Goal: Download file/media

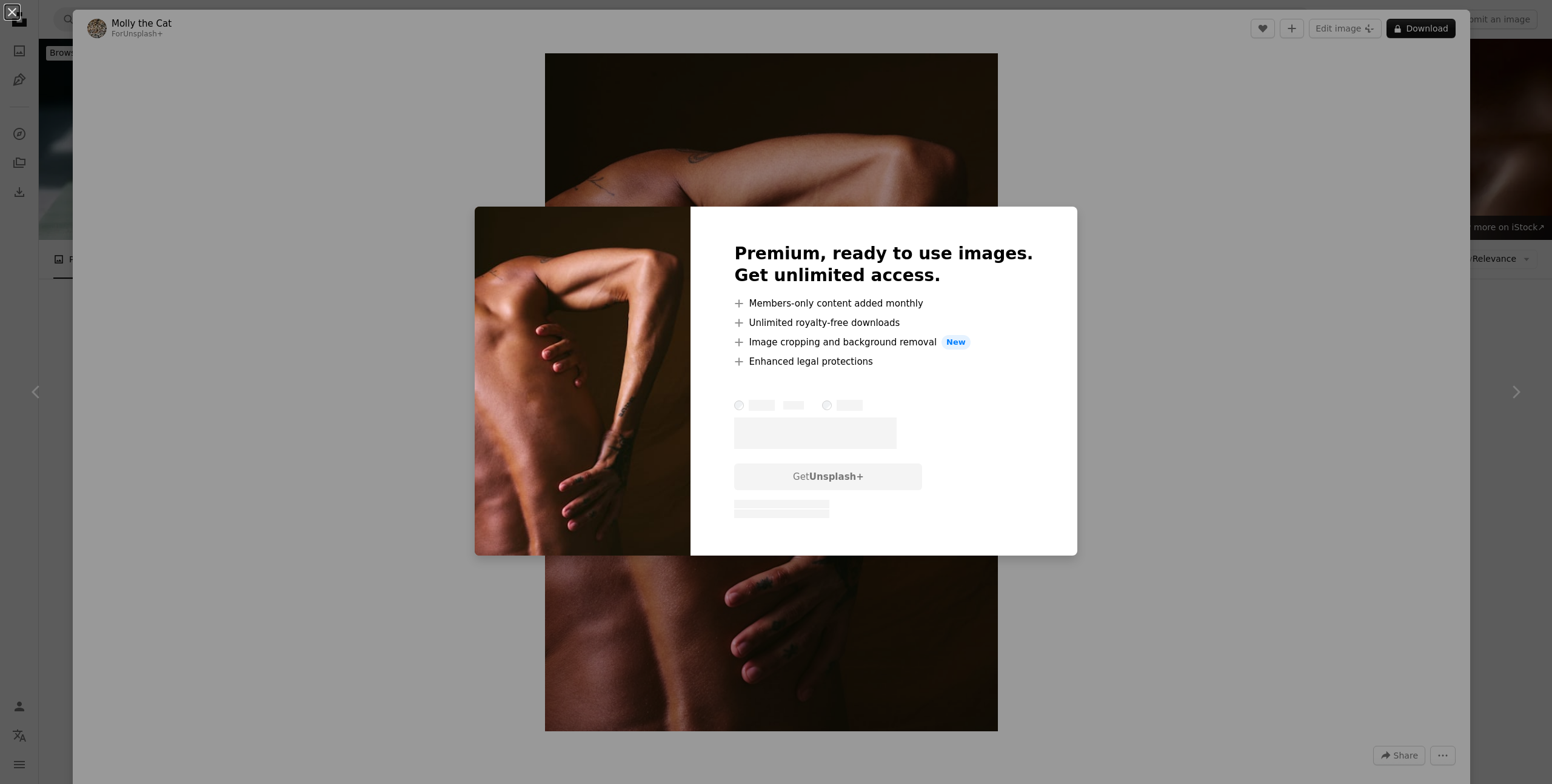
scroll to position [2191, 0]
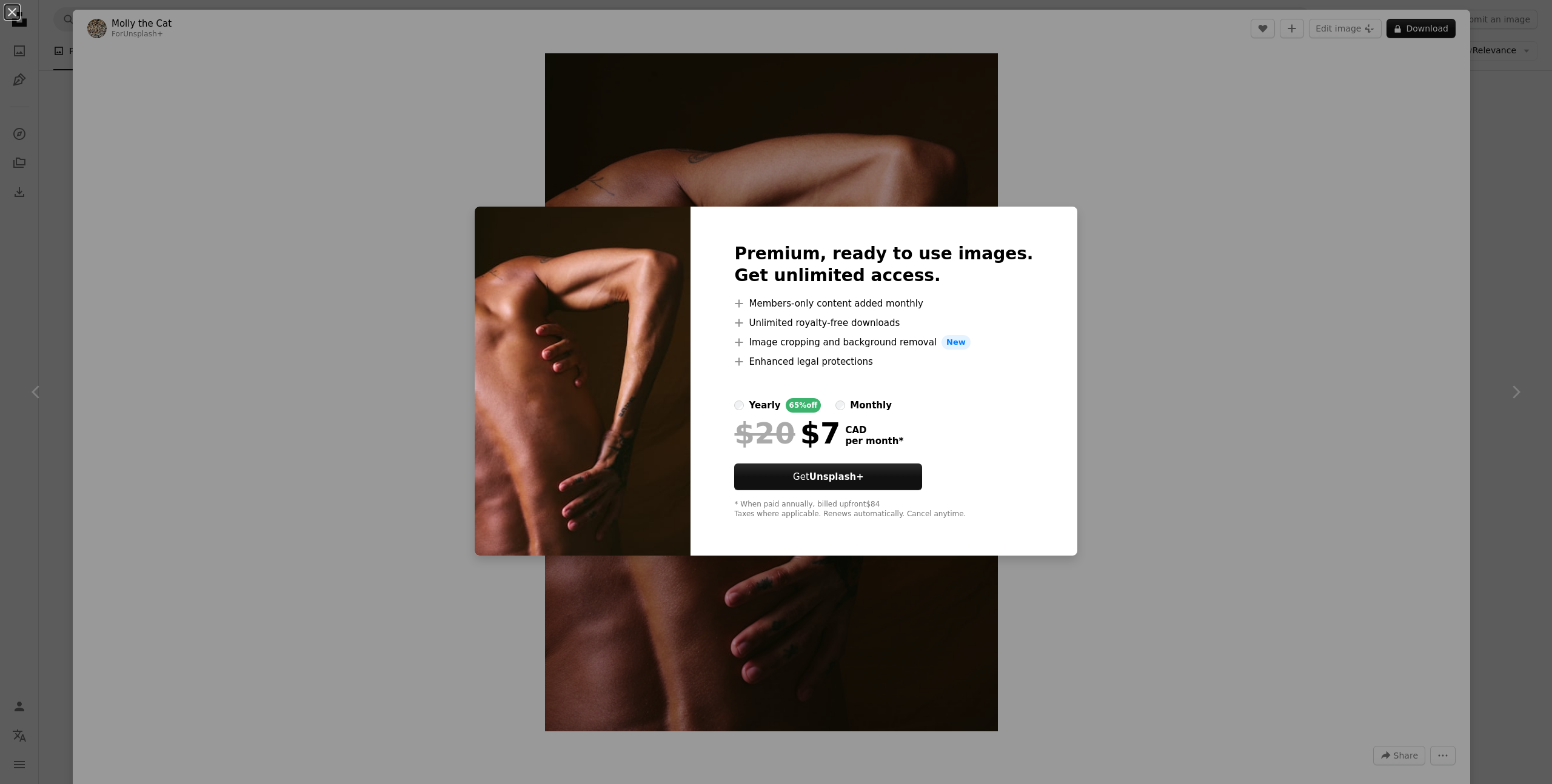
click at [47, 77] on div "An X shape Premium, ready to use images. Get unlimited access. A plus sign Memb…" at bounding box center [776, 392] width 1552 height 784
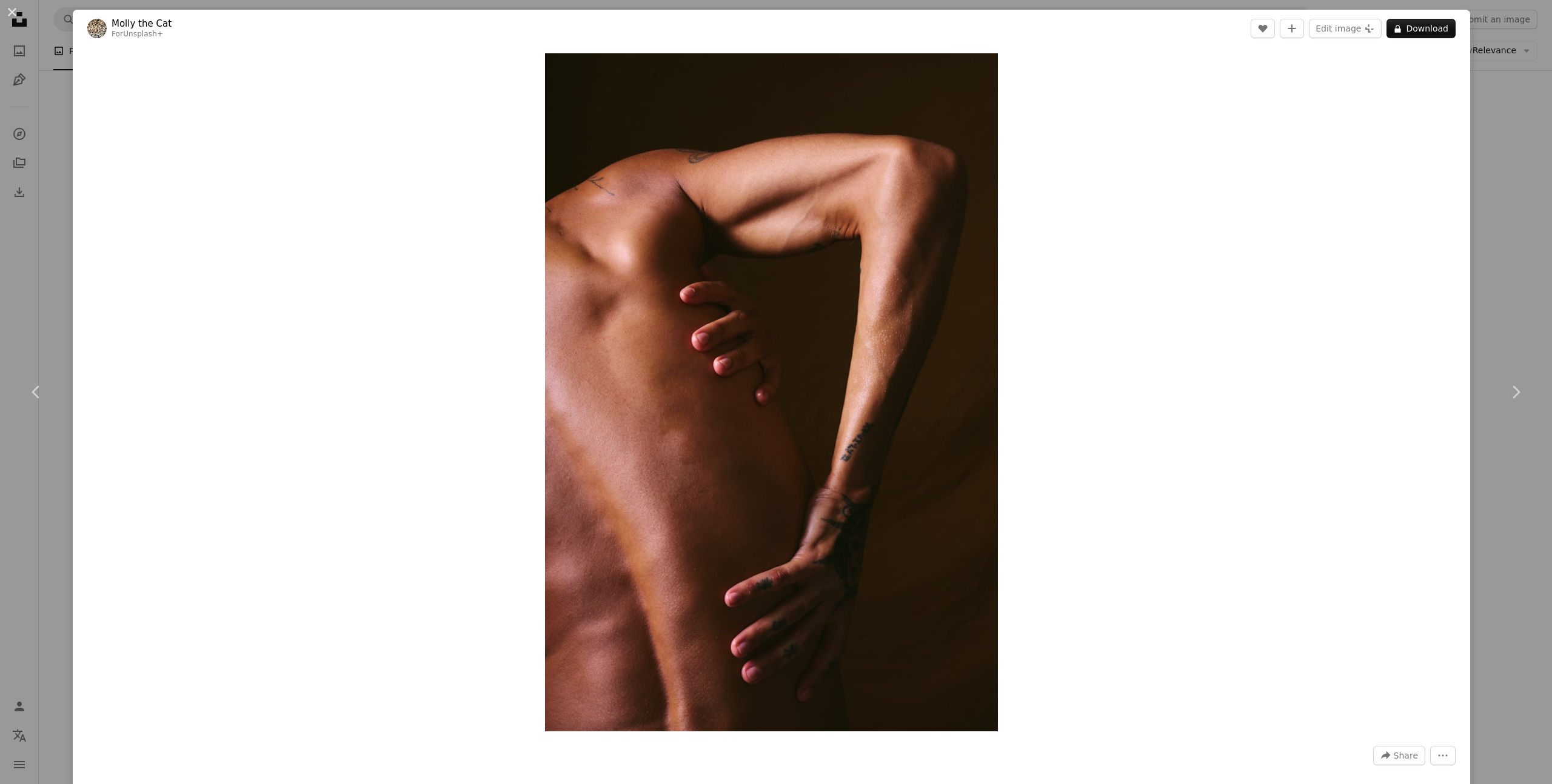
drag, startPoint x: 441, startPoint y: 95, endPoint x: 426, endPoint y: 95, distance: 15.0
click at [441, 95] on div "Zoom in" at bounding box center [772, 393] width 1397 height 691
click at [45, 96] on div "An X shape Chevron left Chevron right [PERSON_NAME] the Cat For Unsplash+ A hea…" at bounding box center [776, 392] width 1552 height 784
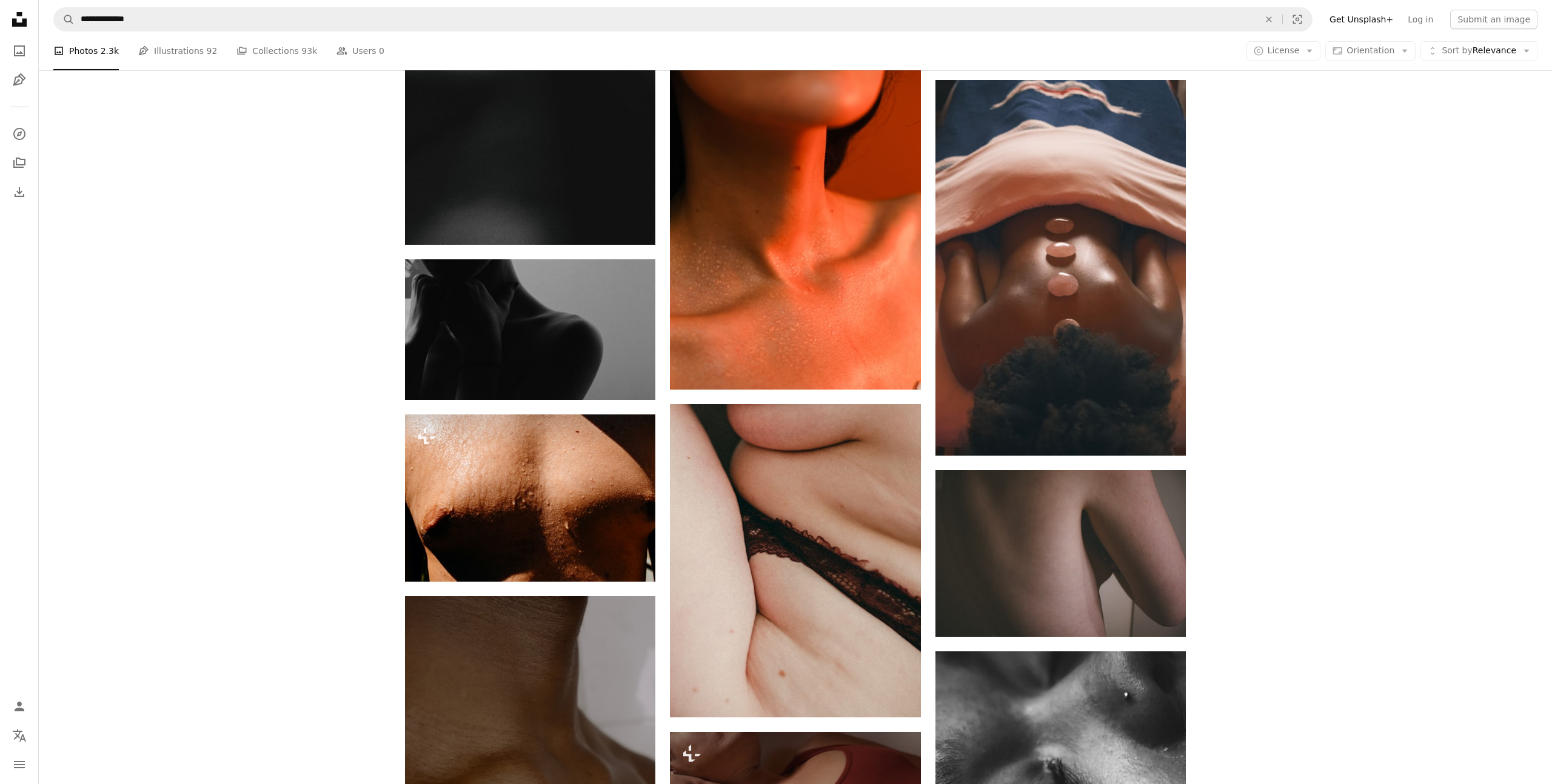
scroll to position [2318, 0]
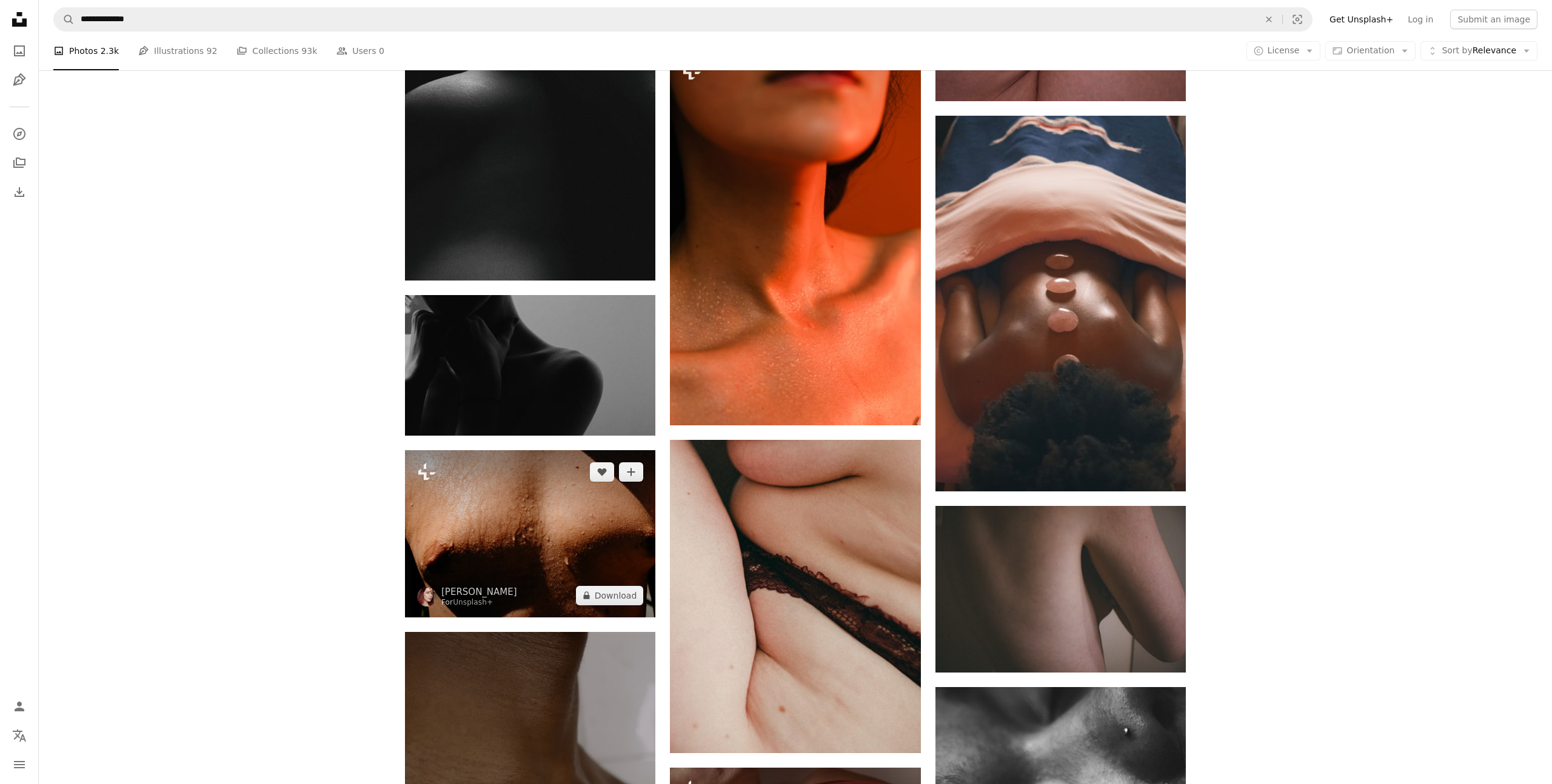
click at [518, 481] on img at bounding box center [530, 534] width 250 height 166
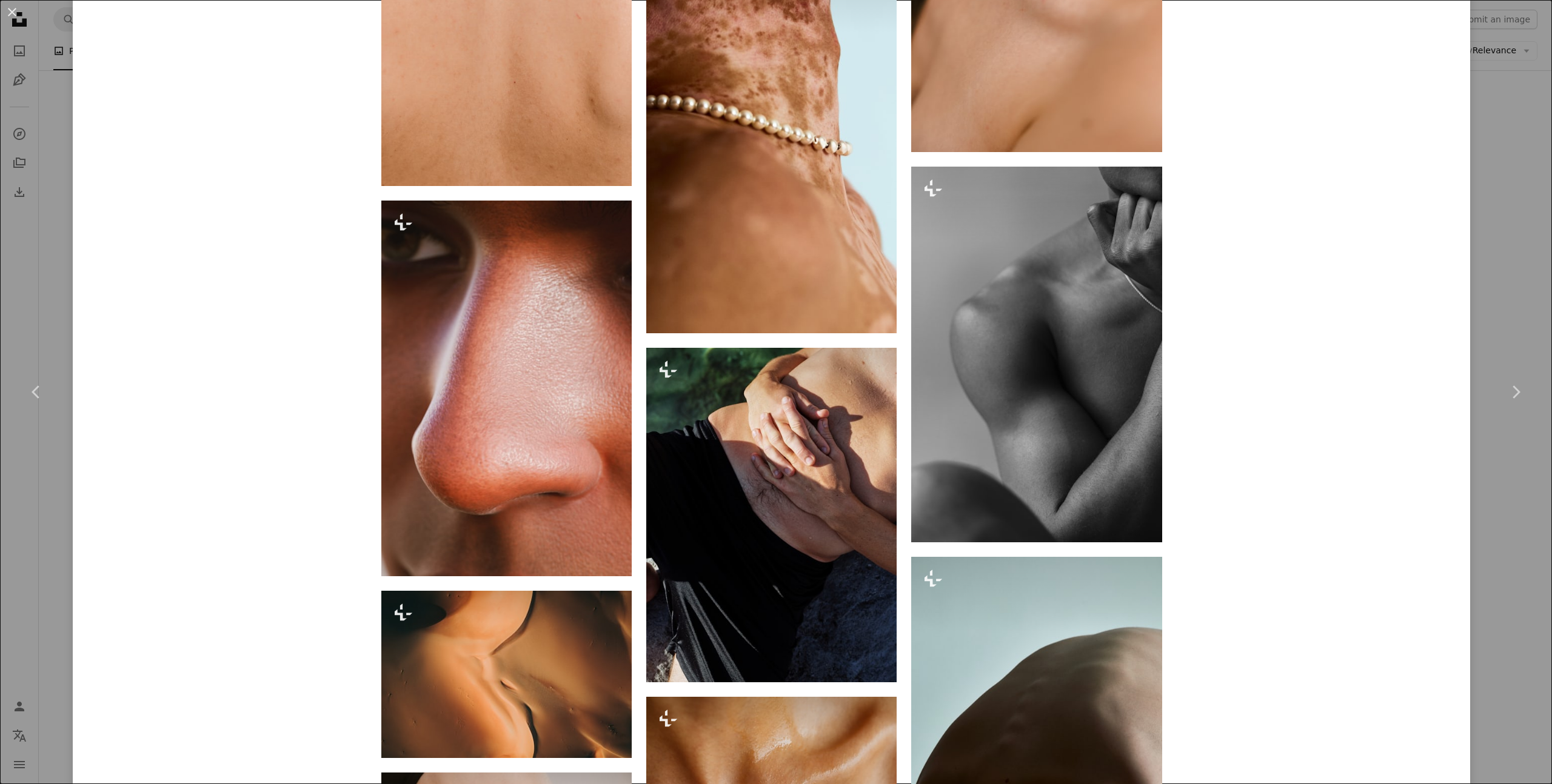
scroll to position [3459, 0]
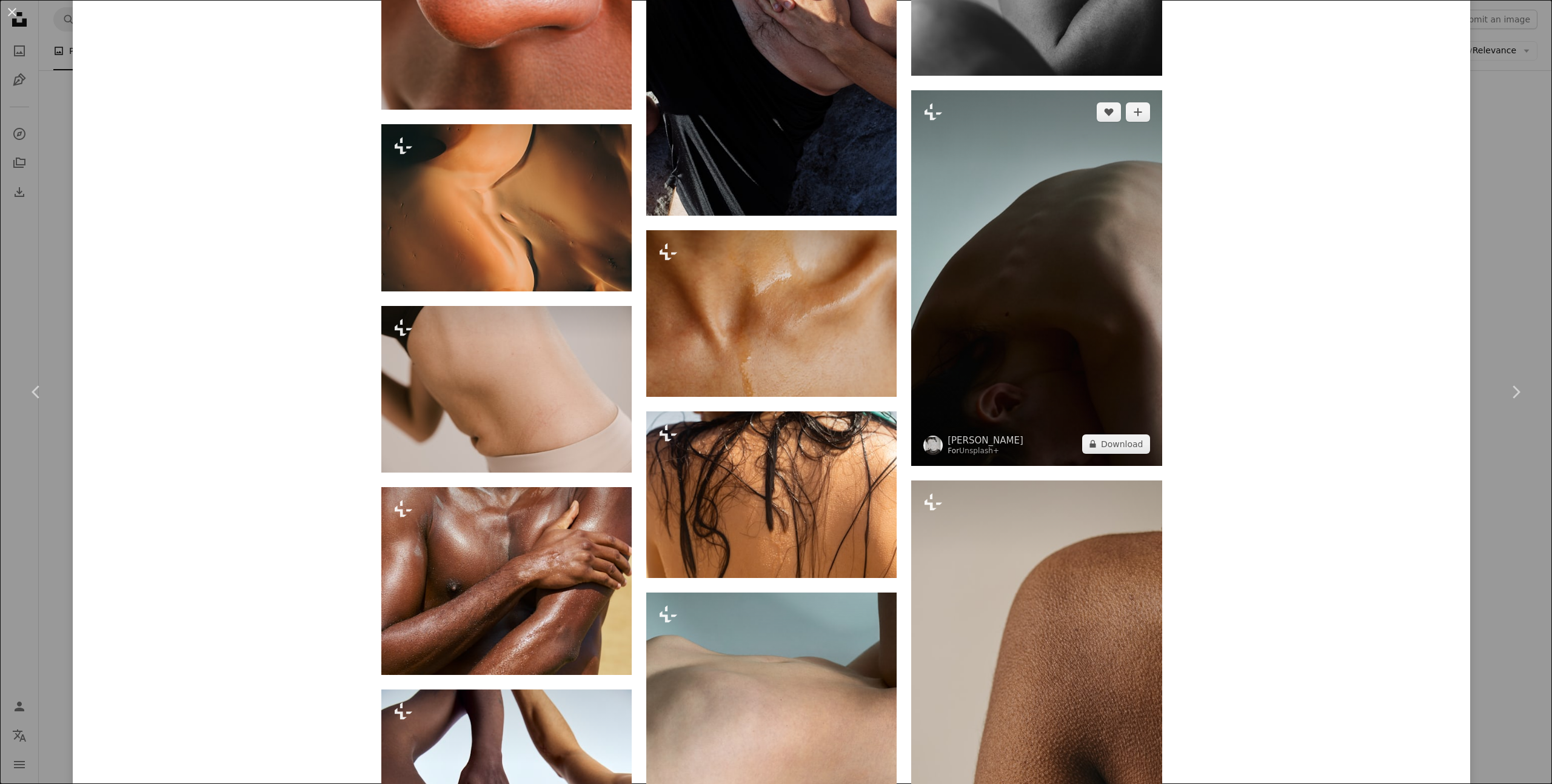
click at [1142, 225] on img at bounding box center [1036, 278] width 250 height 376
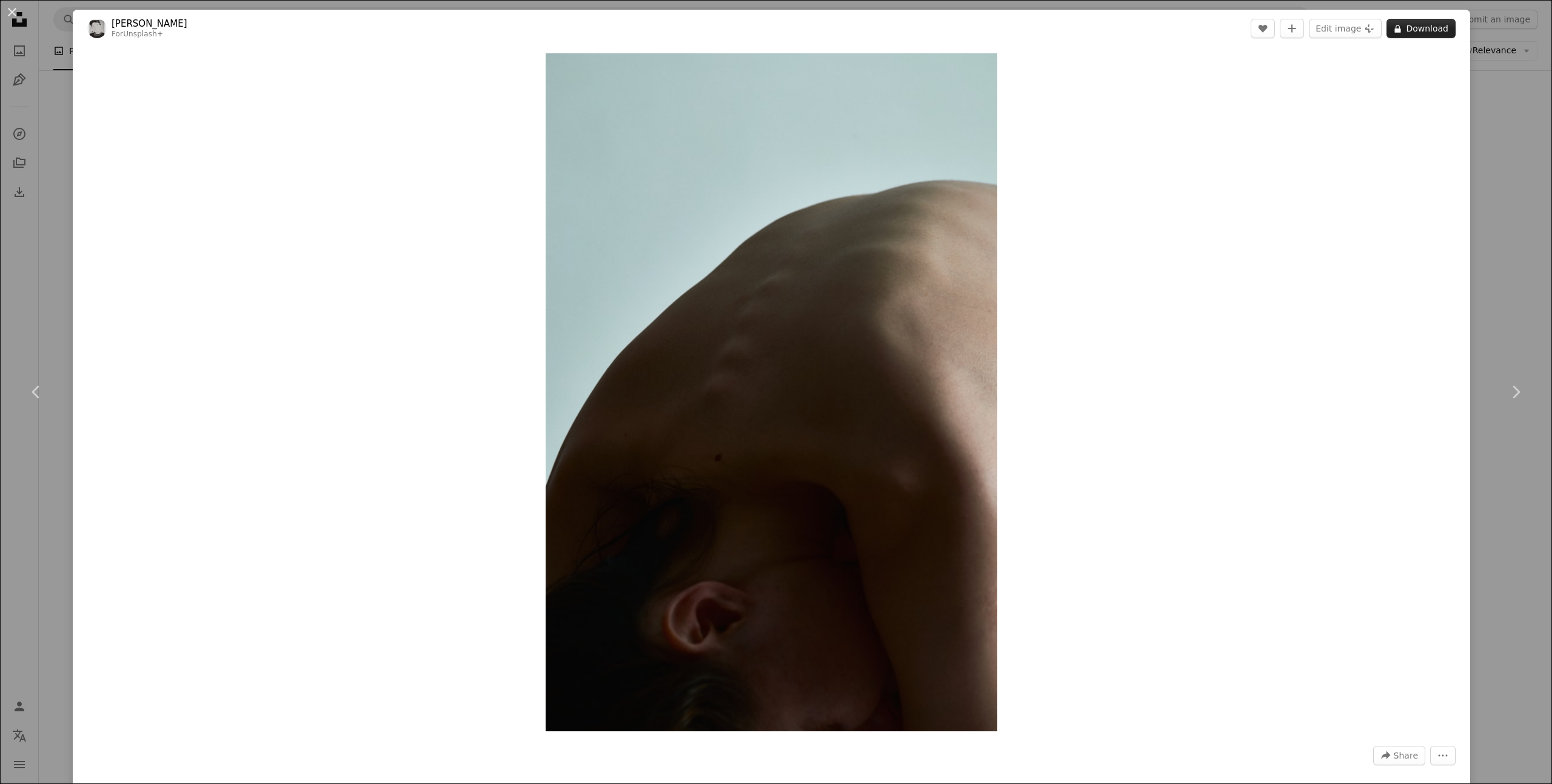
click at [1448, 28] on button "A lock Download" at bounding box center [1421, 28] width 69 height 20
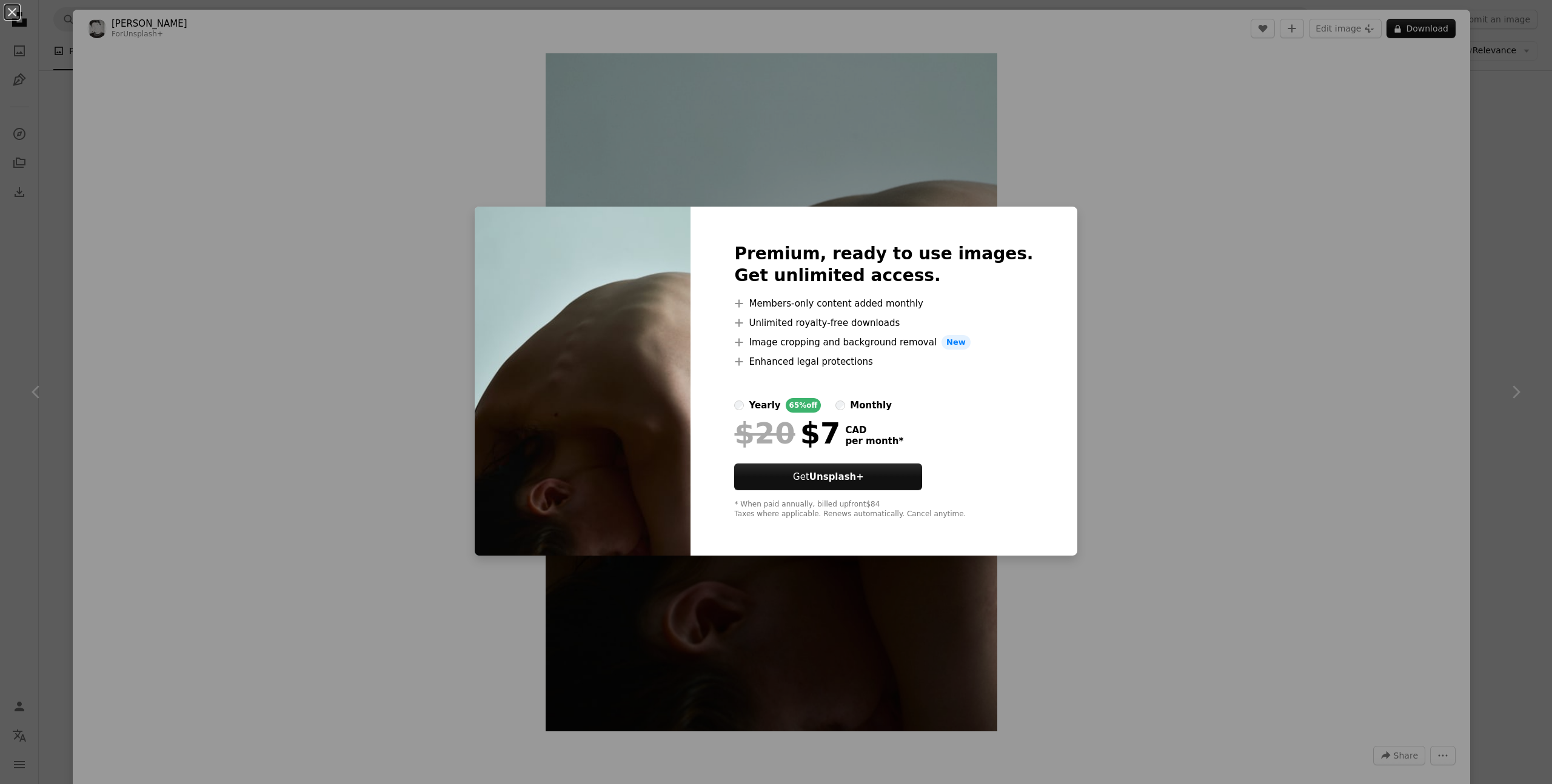
click at [80, 86] on div "An X shape Premium, ready to use images. Get unlimited access. A plus sign Memb…" at bounding box center [776, 392] width 1552 height 784
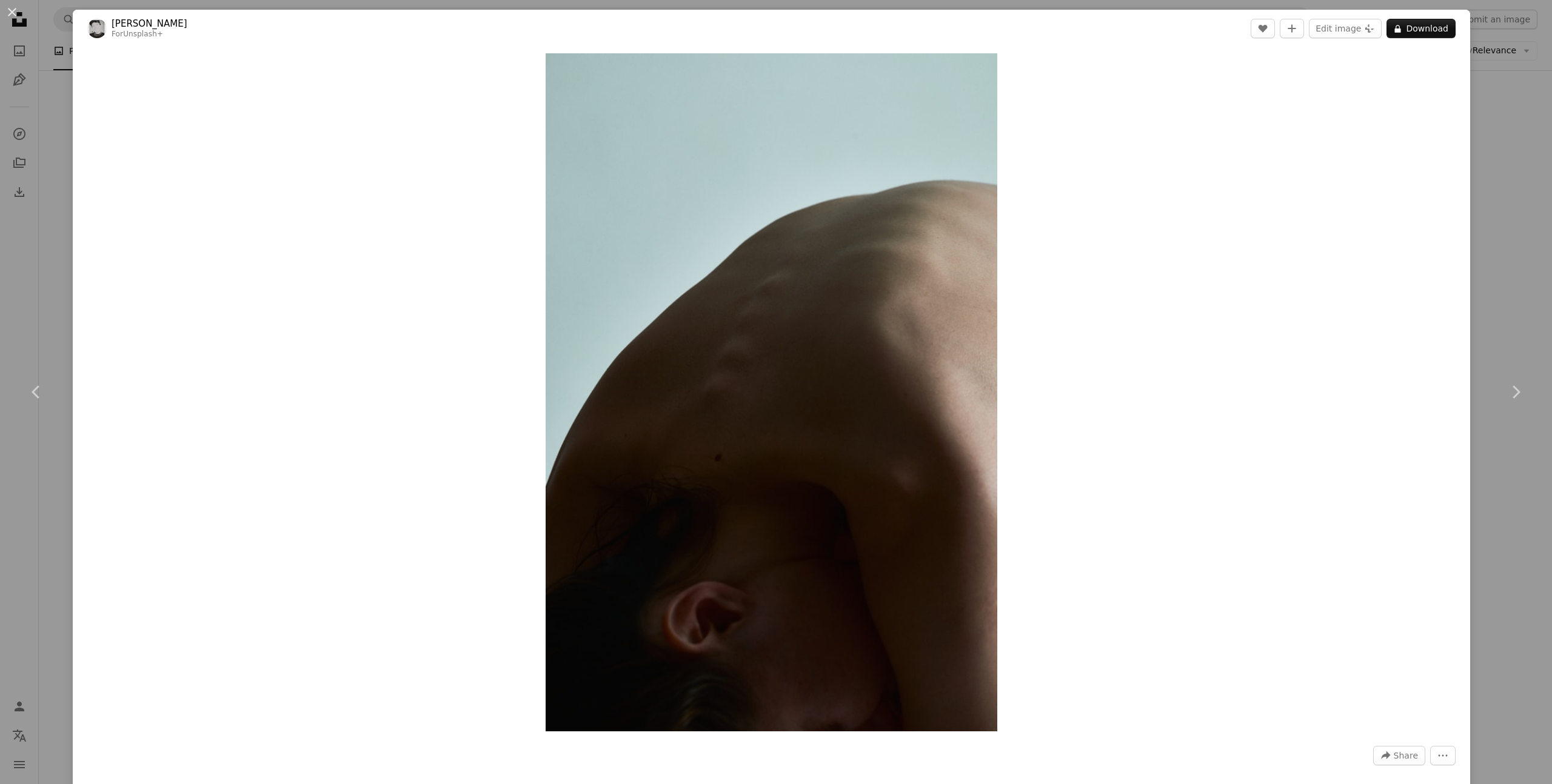
click at [80, 86] on div "Zoom in" at bounding box center [772, 393] width 1397 height 691
click at [9, 12] on button "An X shape" at bounding box center [12, 12] width 15 height 15
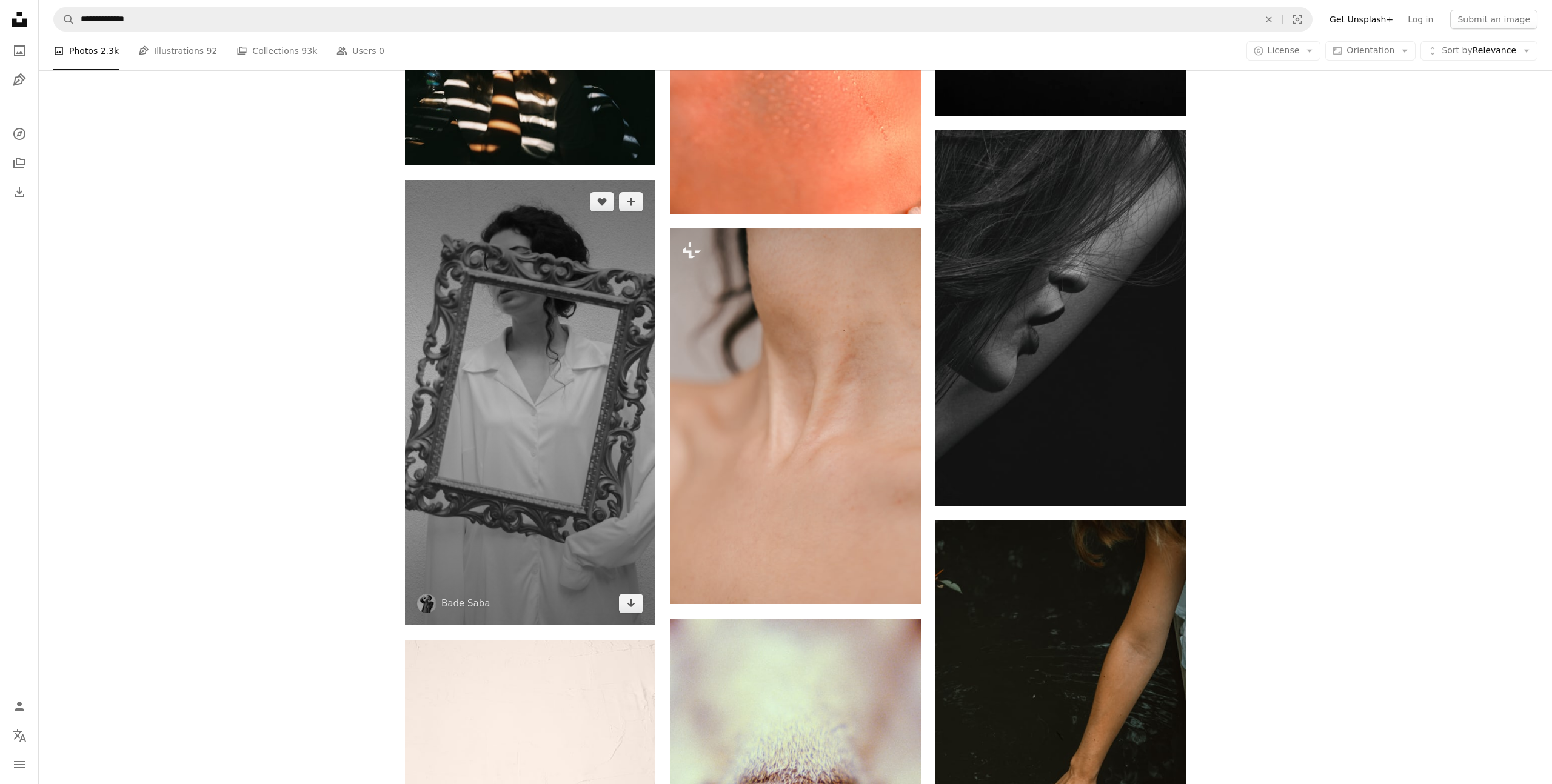
scroll to position [7716, 0]
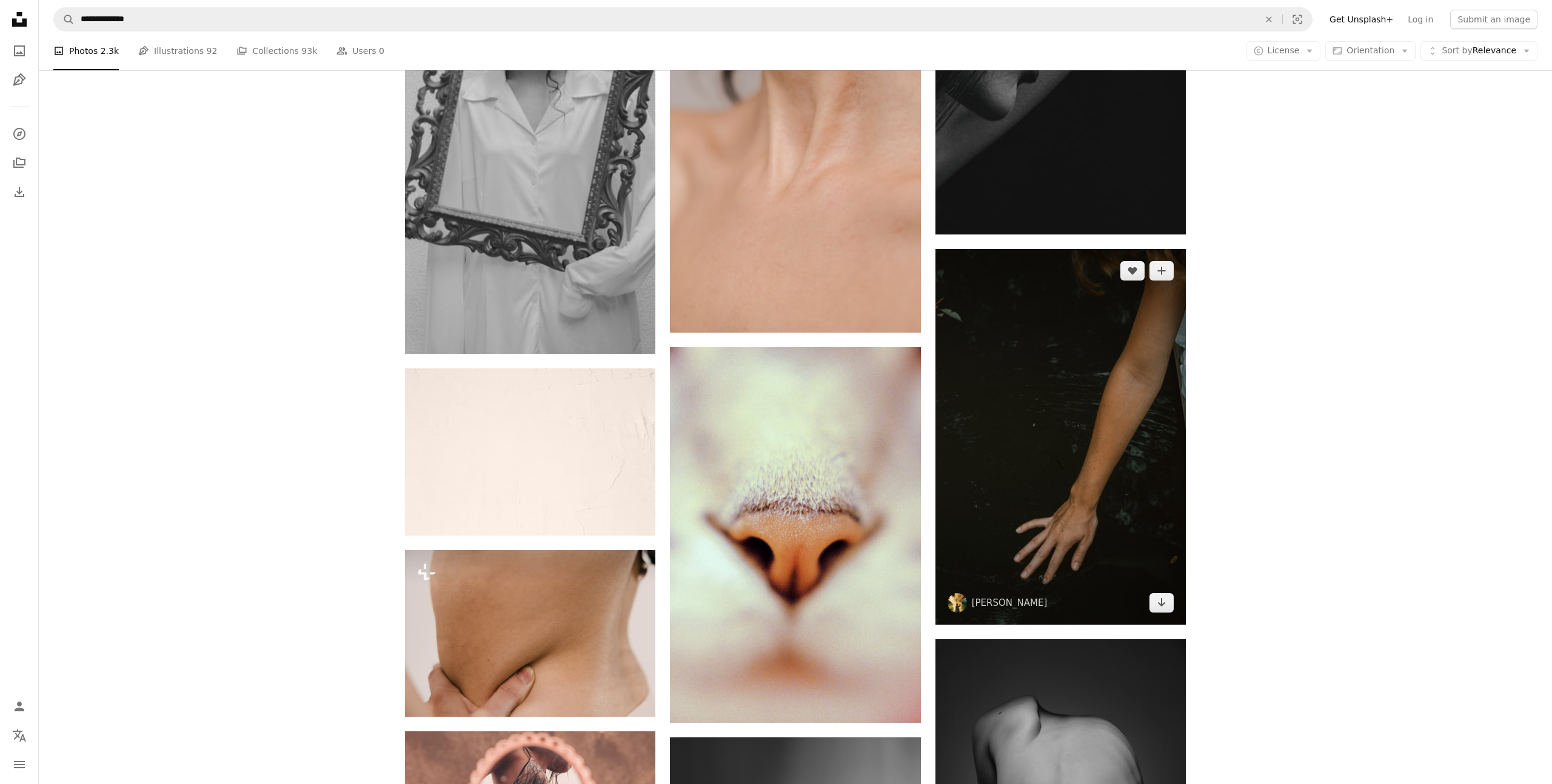
click at [1034, 306] on img at bounding box center [1060, 437] width 250 height 376
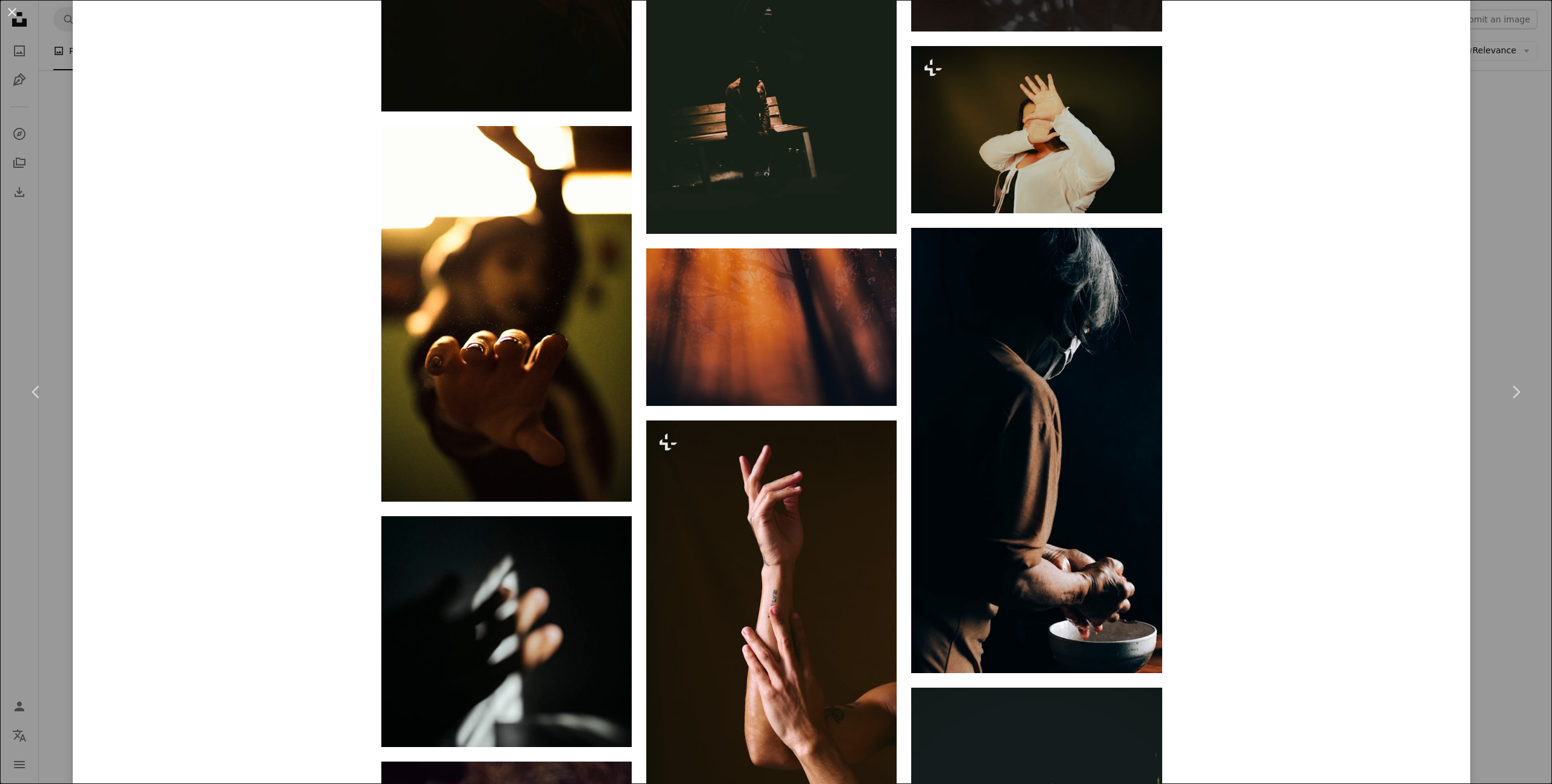
scroll to position [2811, 0]
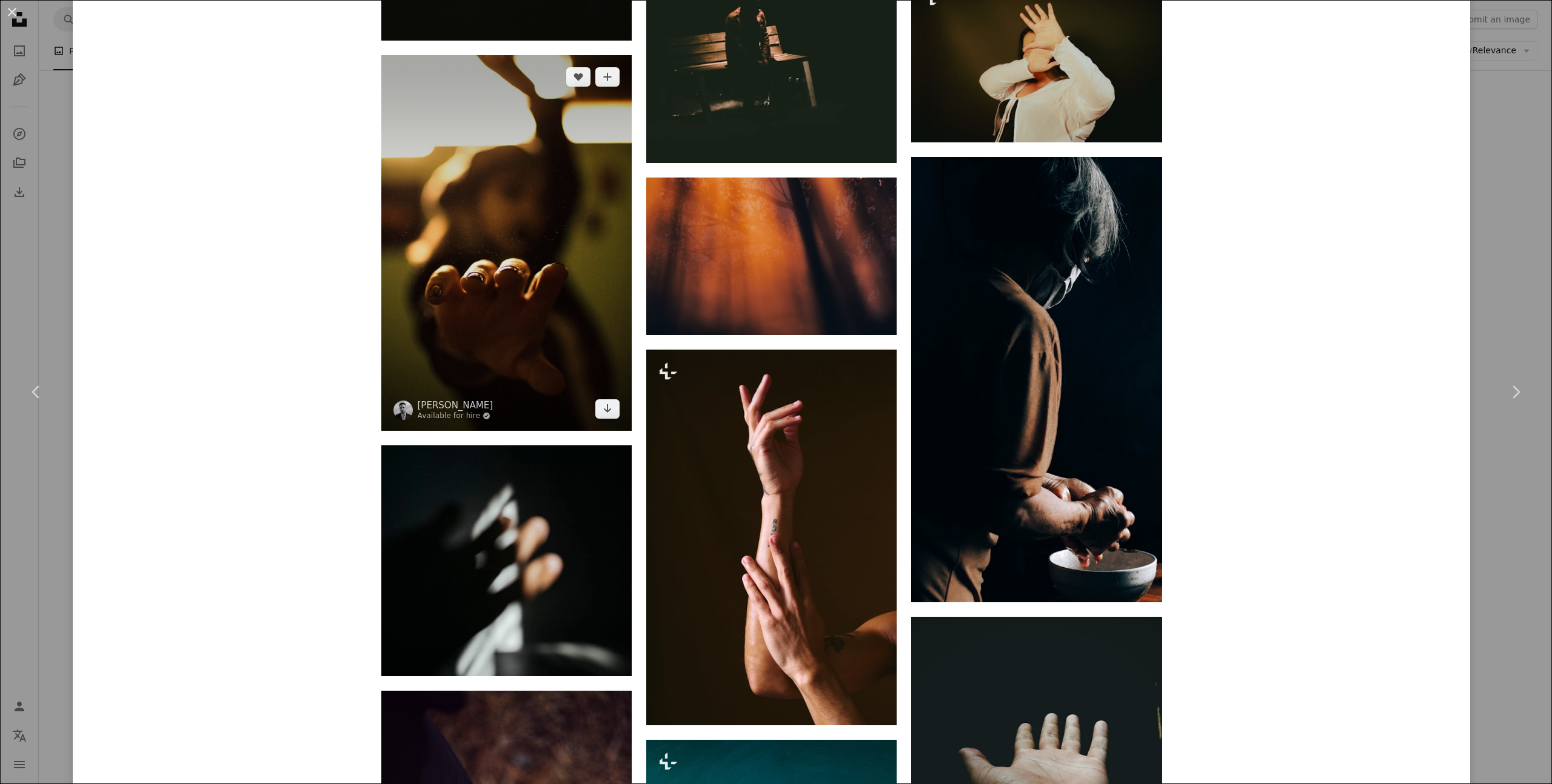
click at [566, 248] on img at bounding box center [506, 243] width 250 height 376
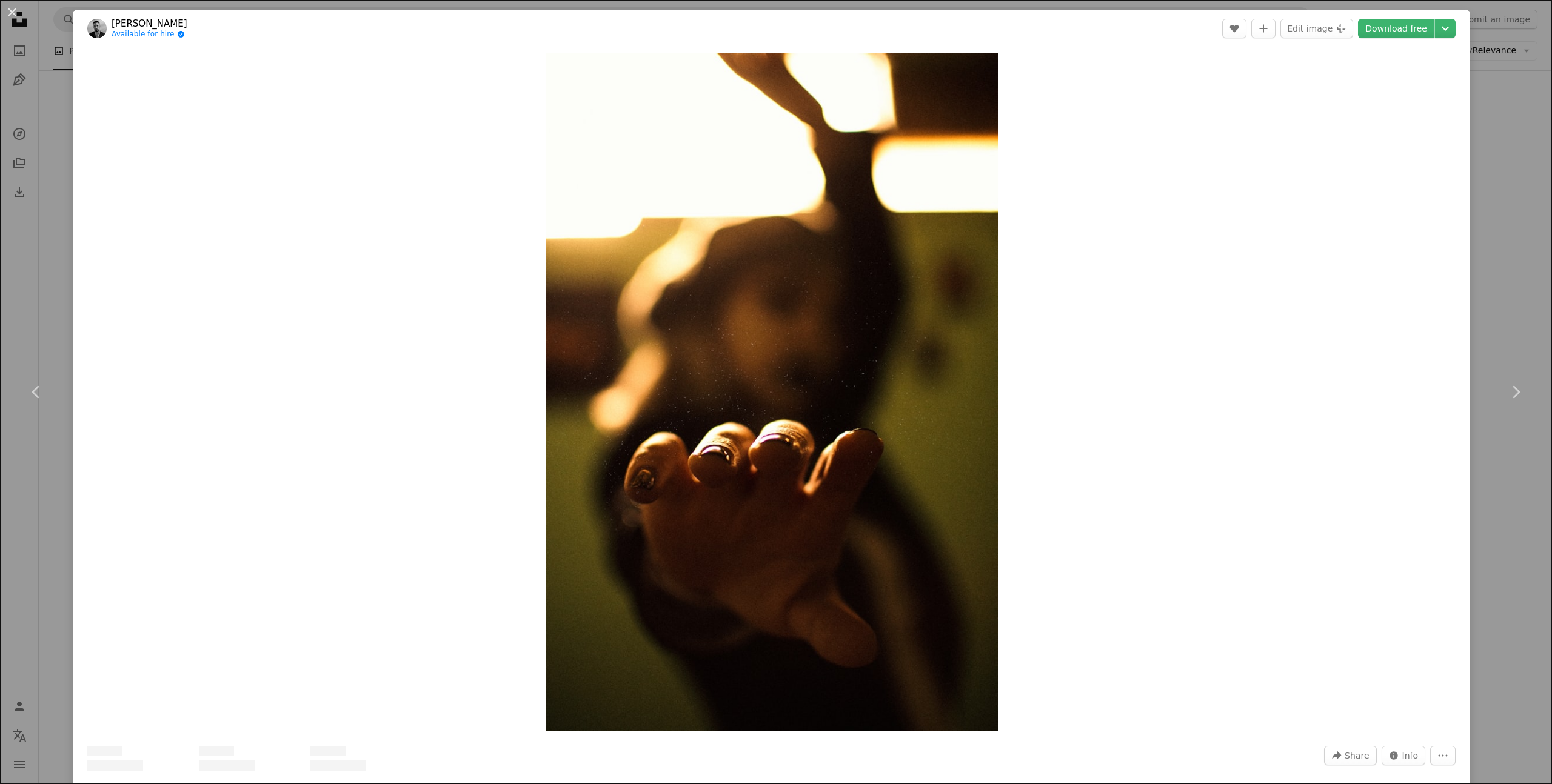
click at [12, 14] on button "An X shape" at bounding box center [12, 12] width 15 height 15
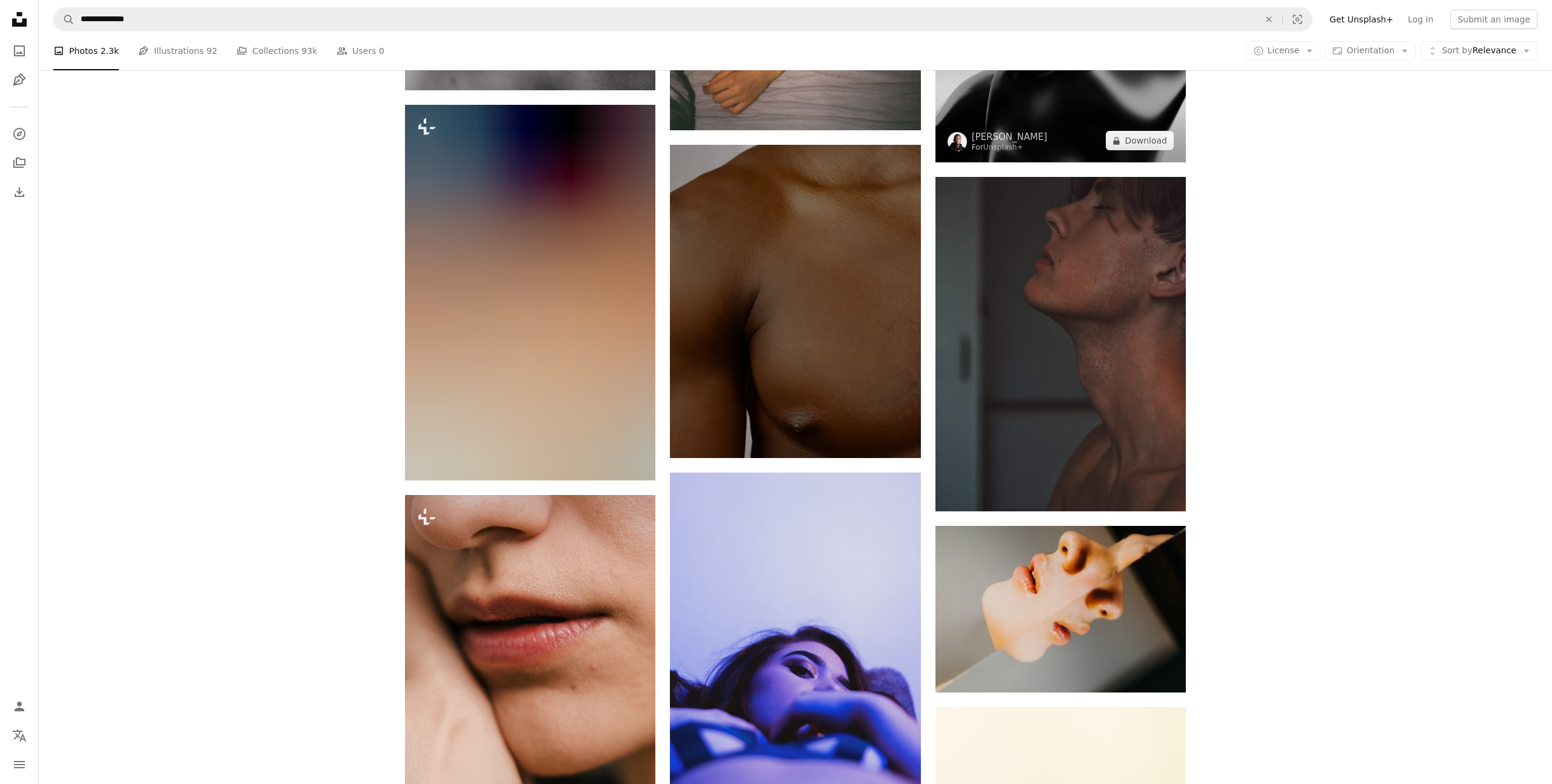
scroll to position [9592, 0]
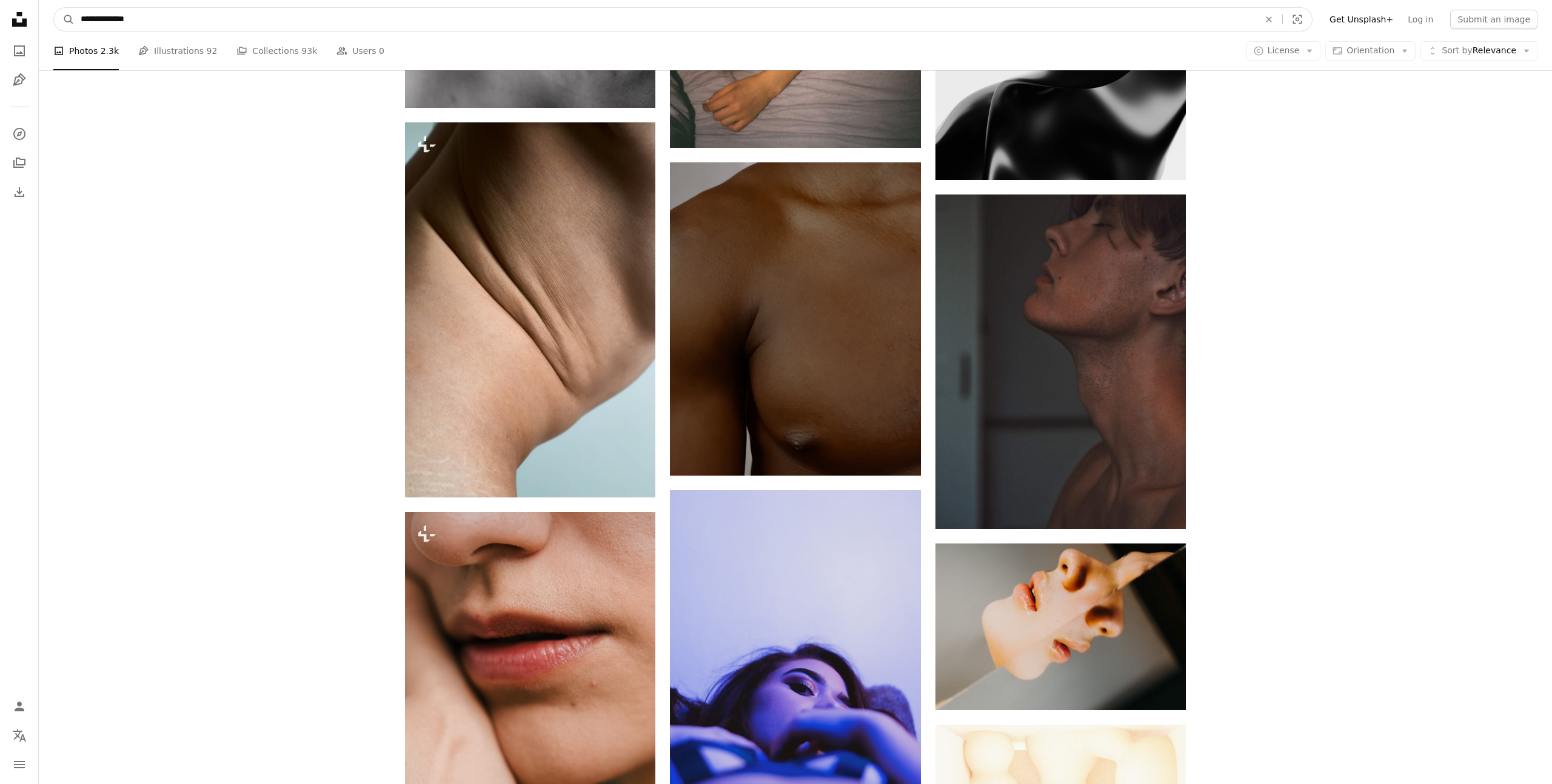
click at [207, 23] on input "**********" at bounding box center [664, 20] width 1180 height 23
type input "**********"
click button "A magnifying glass" at bounding box center [64, 20] width 20 height 23
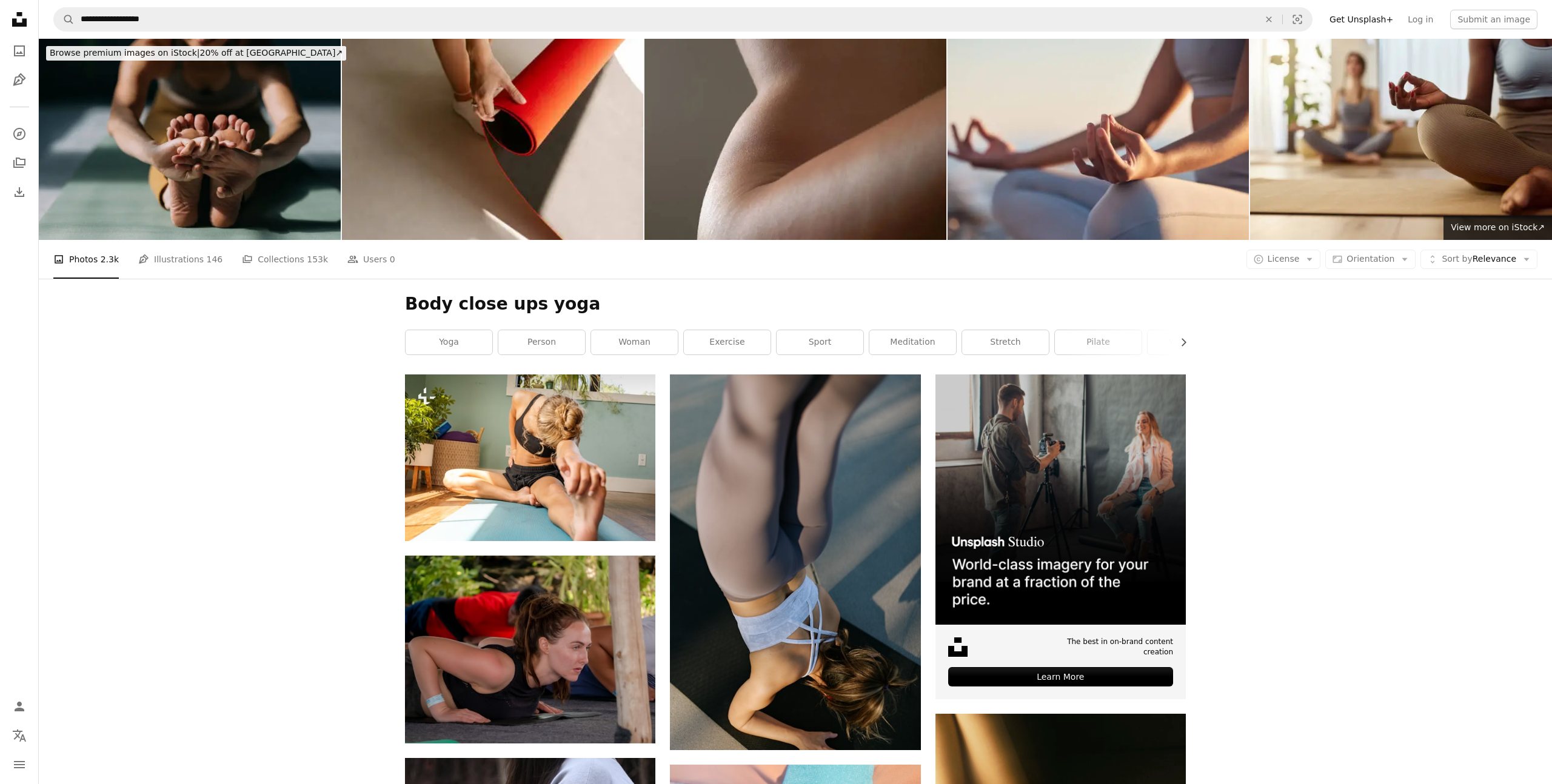
click at [207, 105] on img at bounding box center [189, 139] width 301 height 201
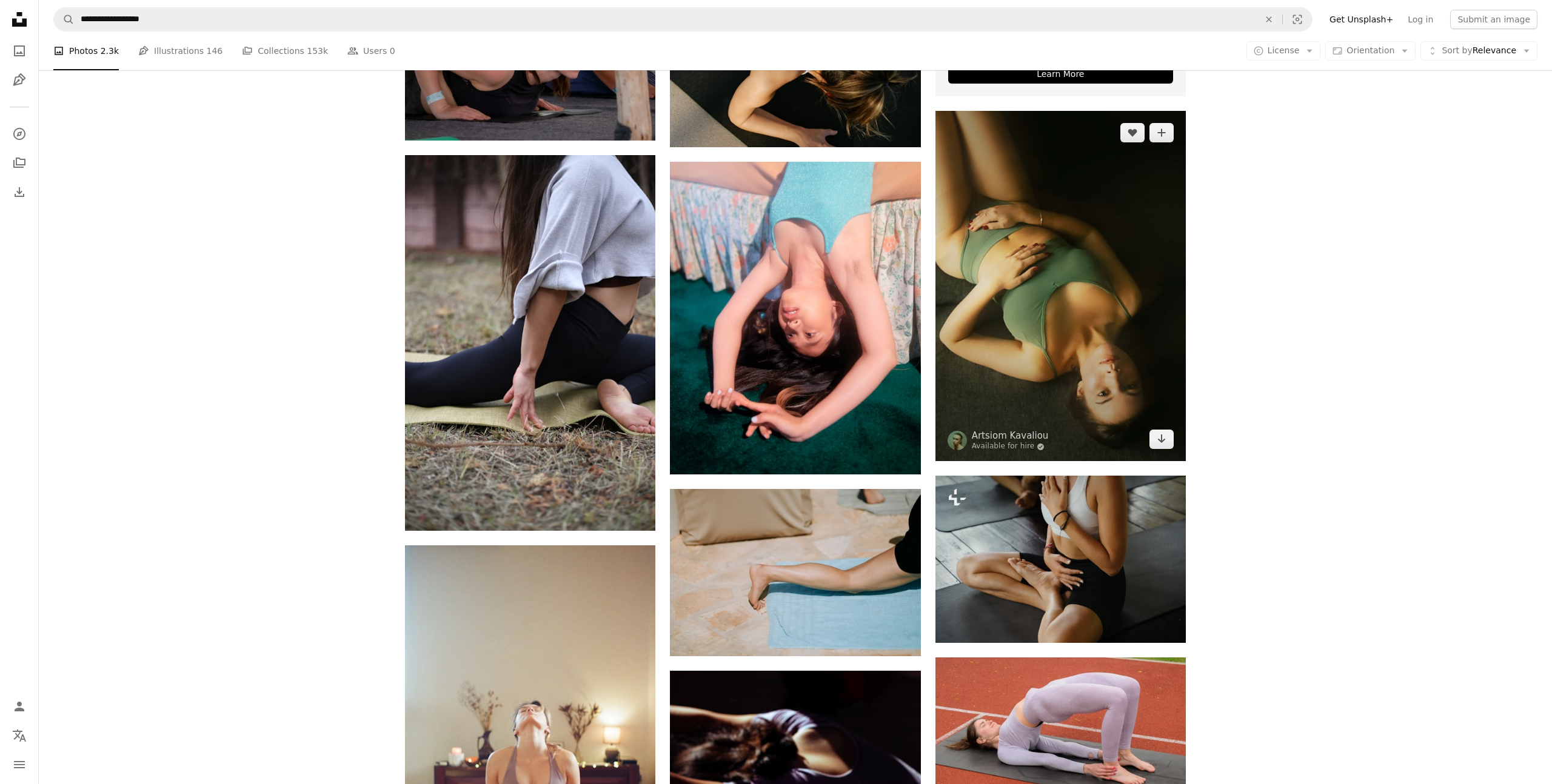
scroll to position [753, 0]
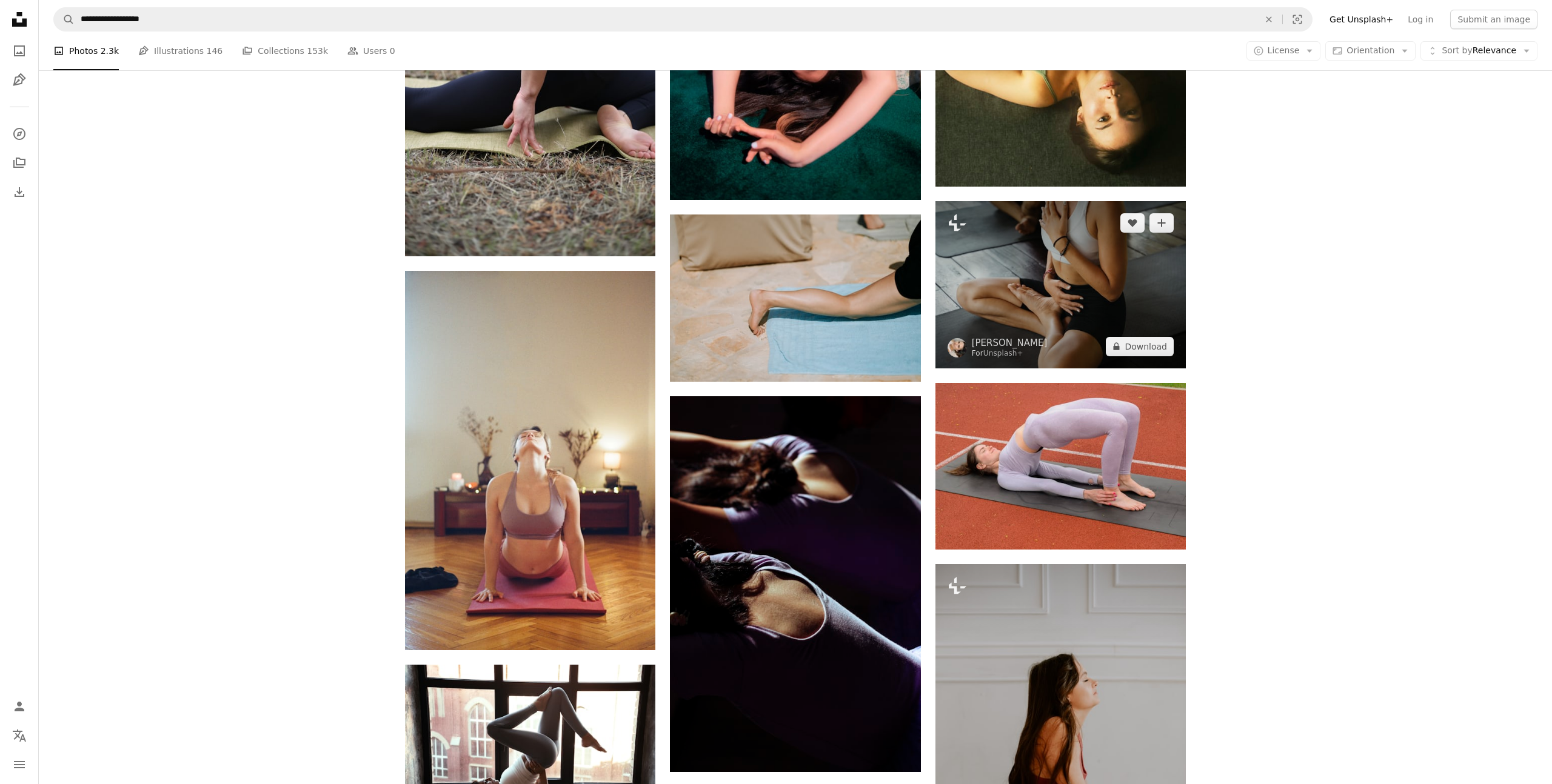
click at [983, 273] on img at bounding box center [1060, 285] width 250 height 166
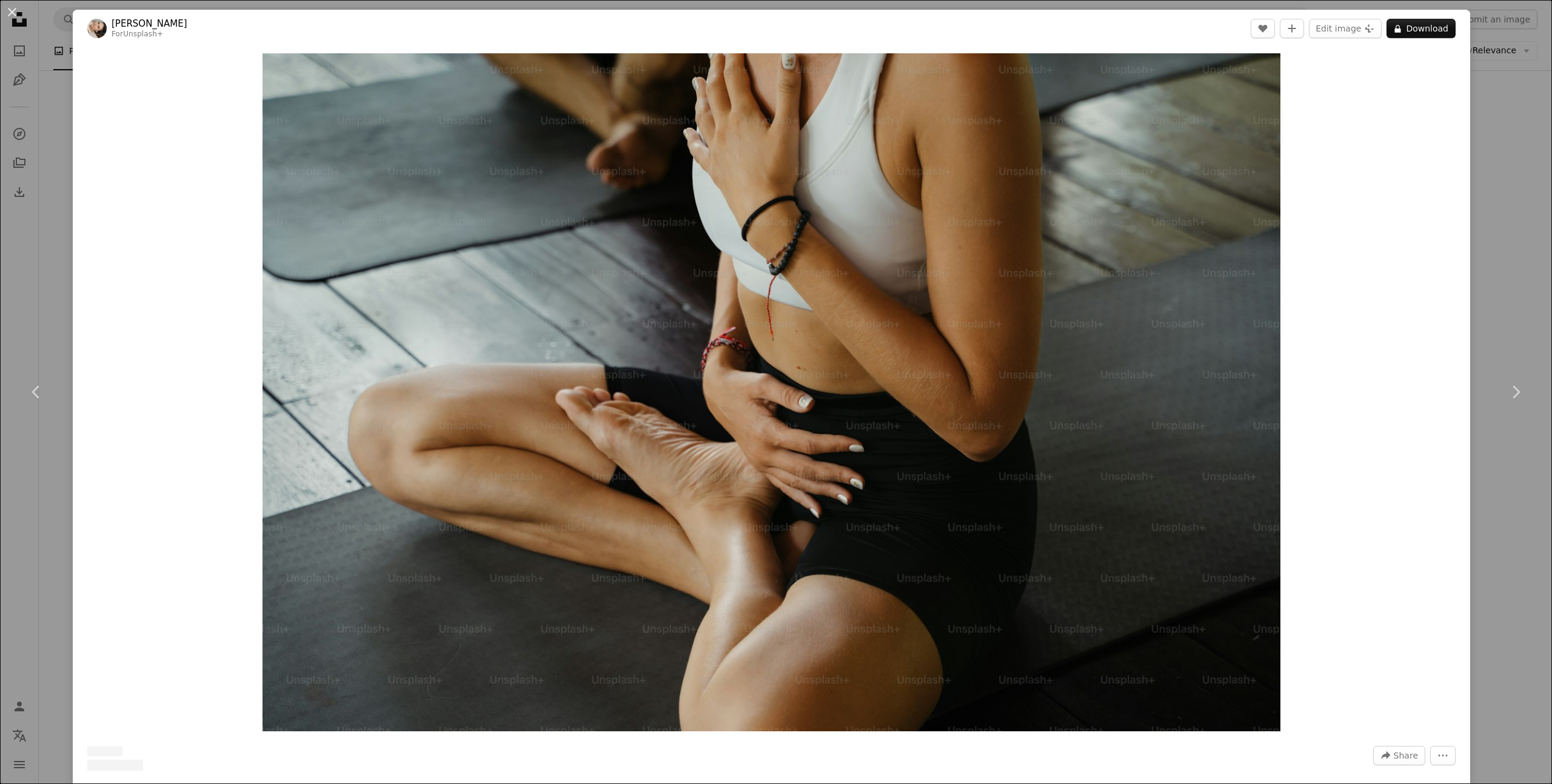
scroll to position [877, 0]
click at [1524, 204] on div "An X shape Chevron left Chevron right [PERSON_NAME] For Unsplash+ A heart A plu…" at bounding box center [776, 392] width 1552 height 784
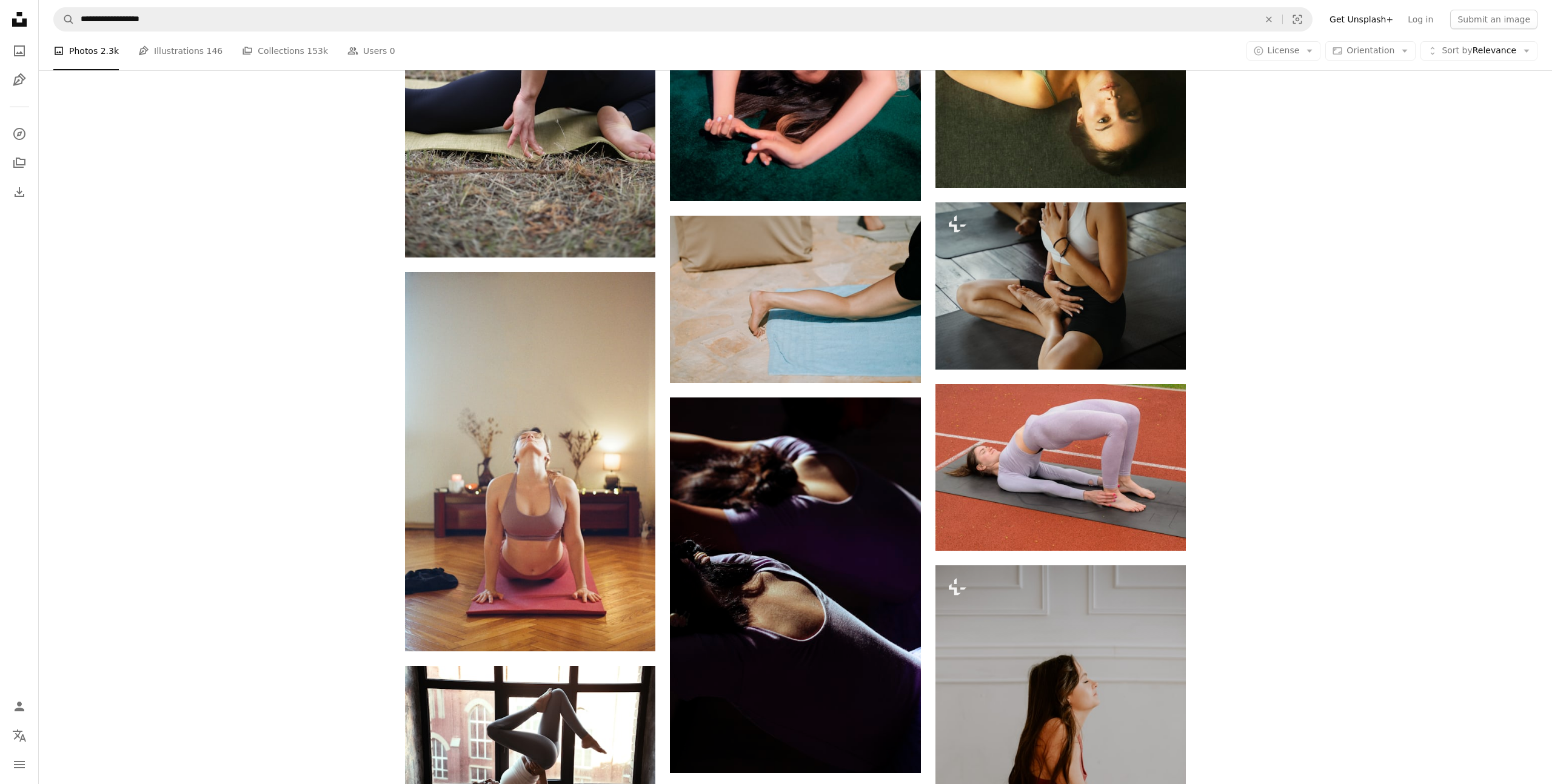
scroll to position [877, 0]
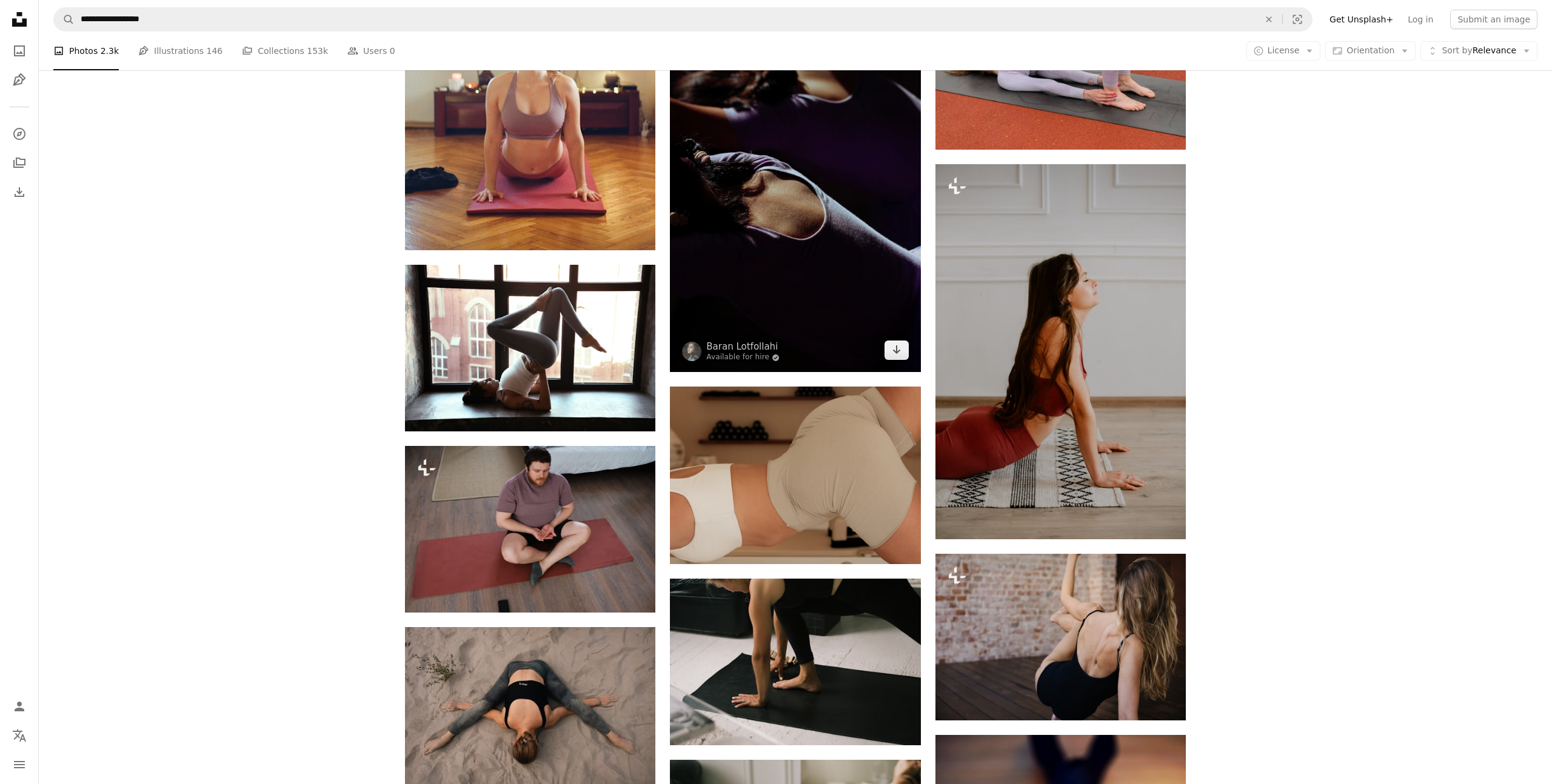
click at [841, 187] on img at bounding box center [794, 184] width 250 height 376
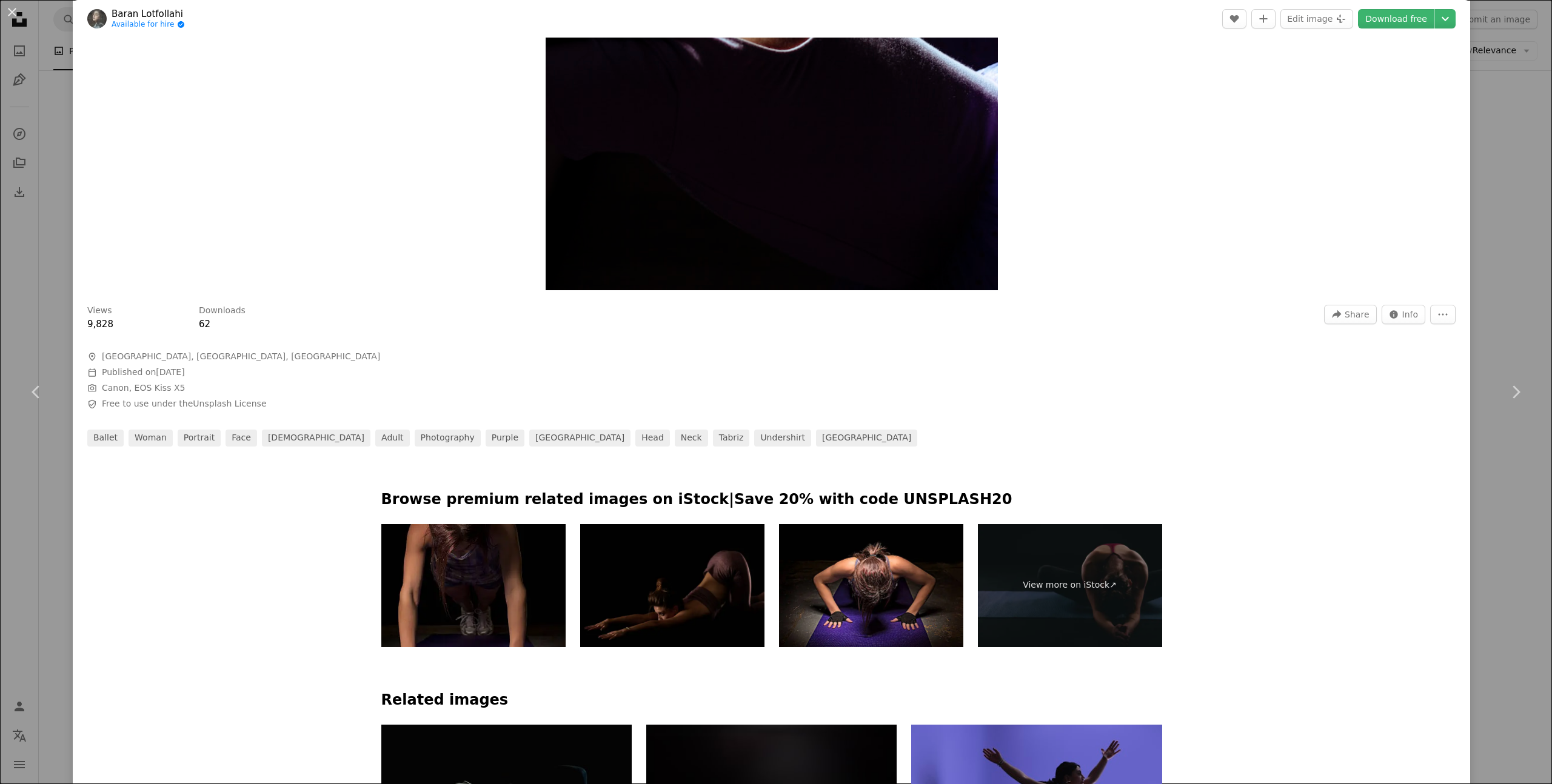
scroll to position [699, 0]
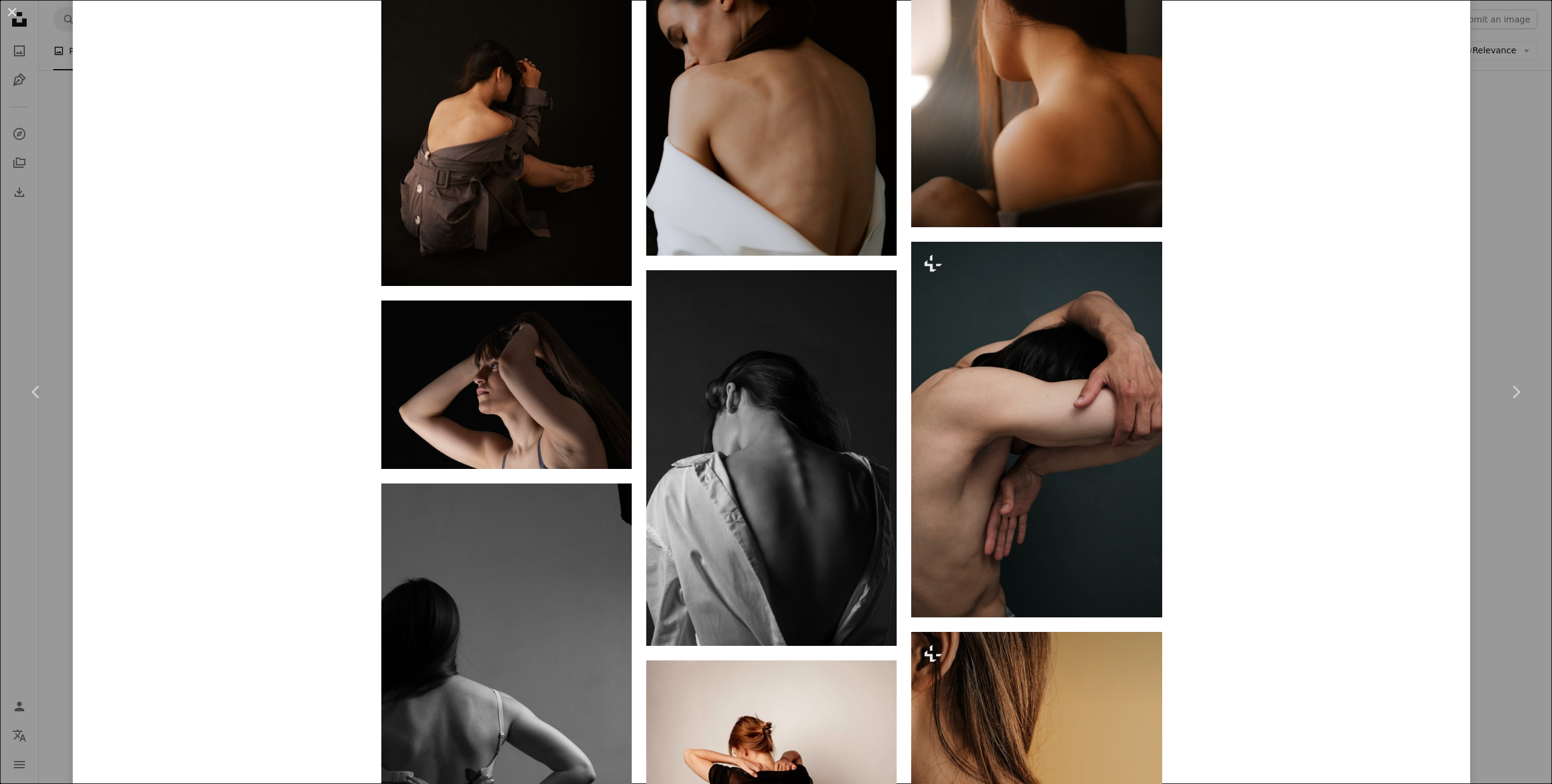
scroll to position [1468, 0]
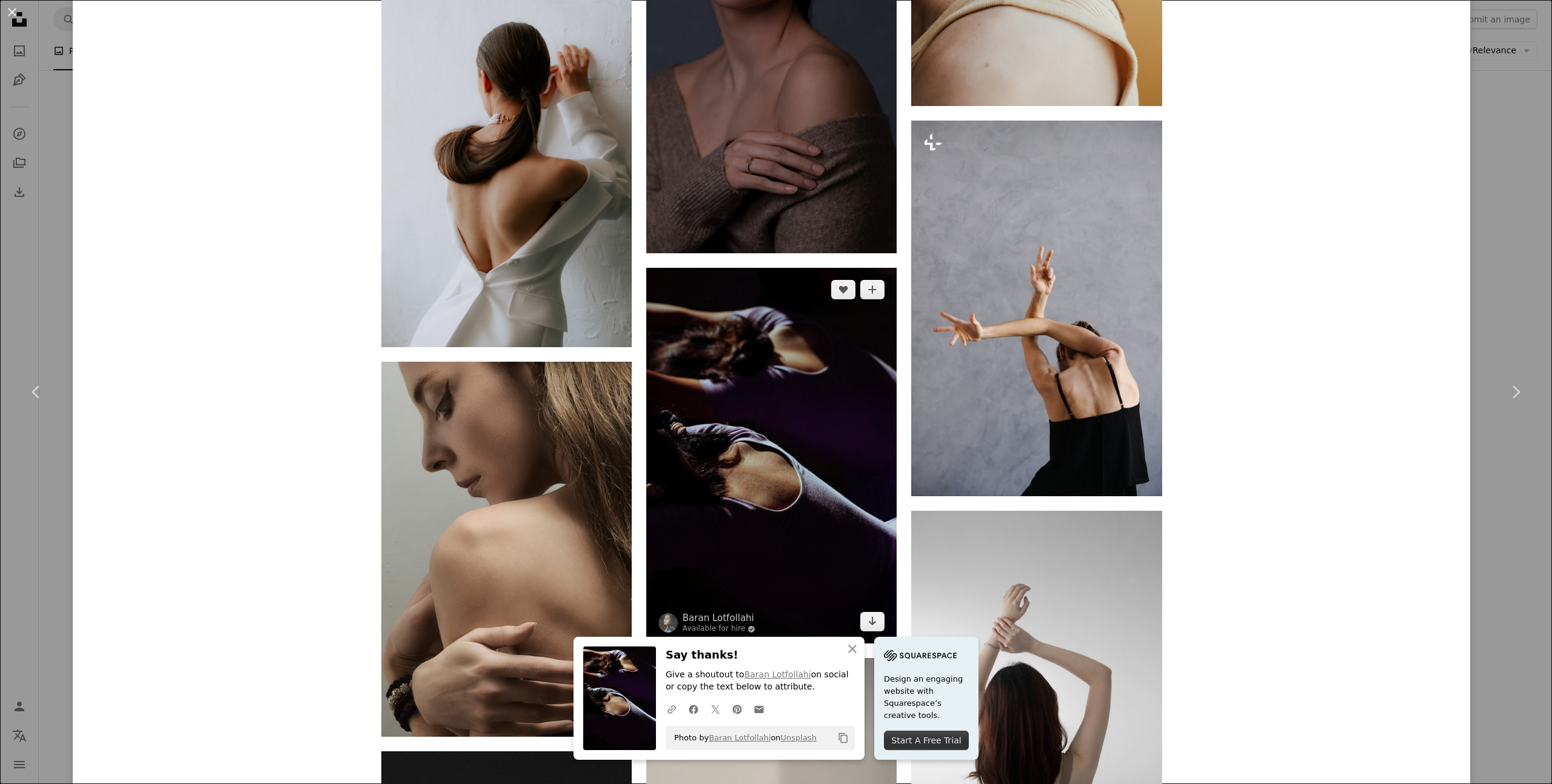
scroll to position [2237, 0]
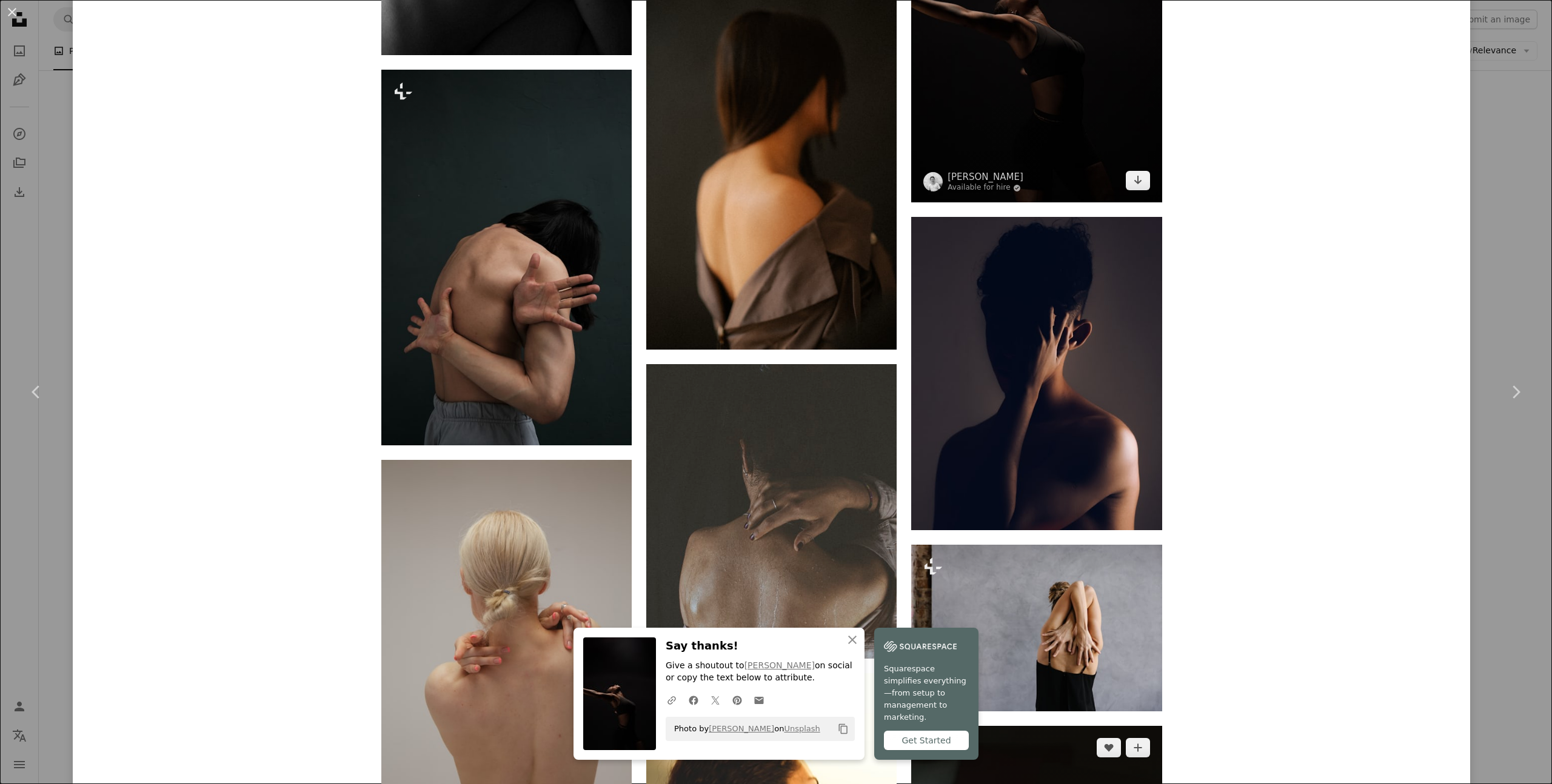
scroll to position [3384, 0]
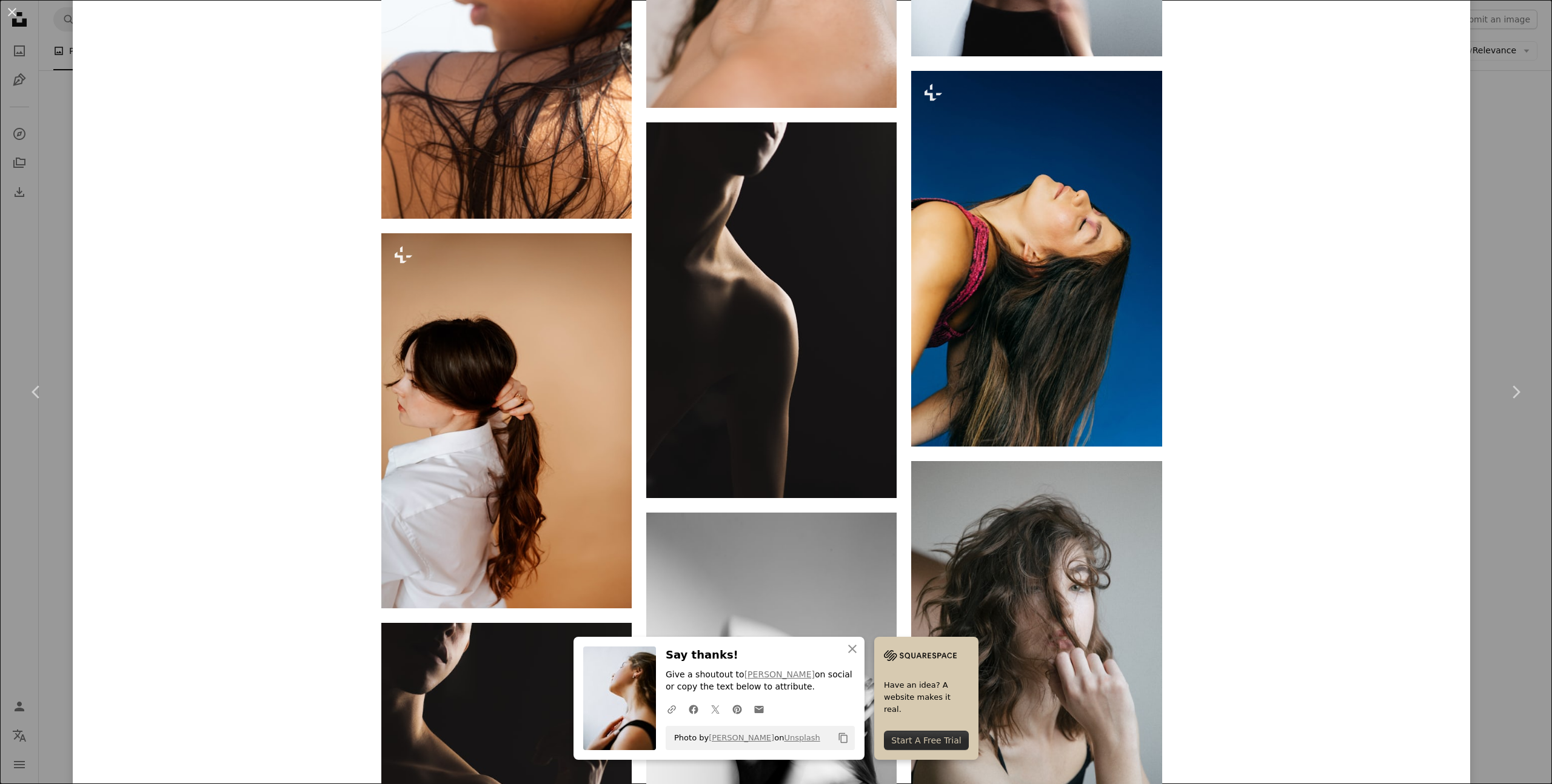
scroll to position [10575, 0]
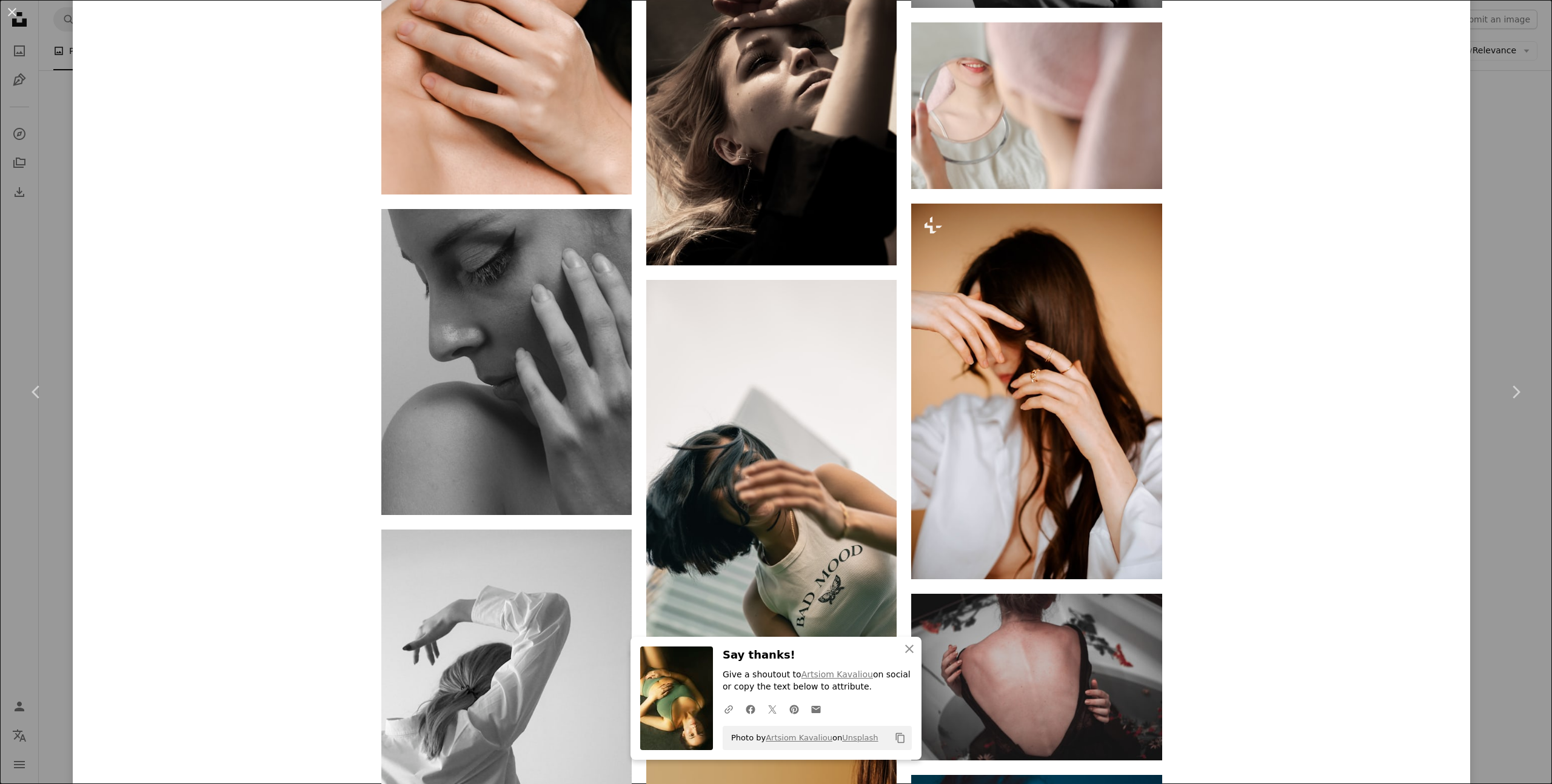
scroll to position [12426, 0]
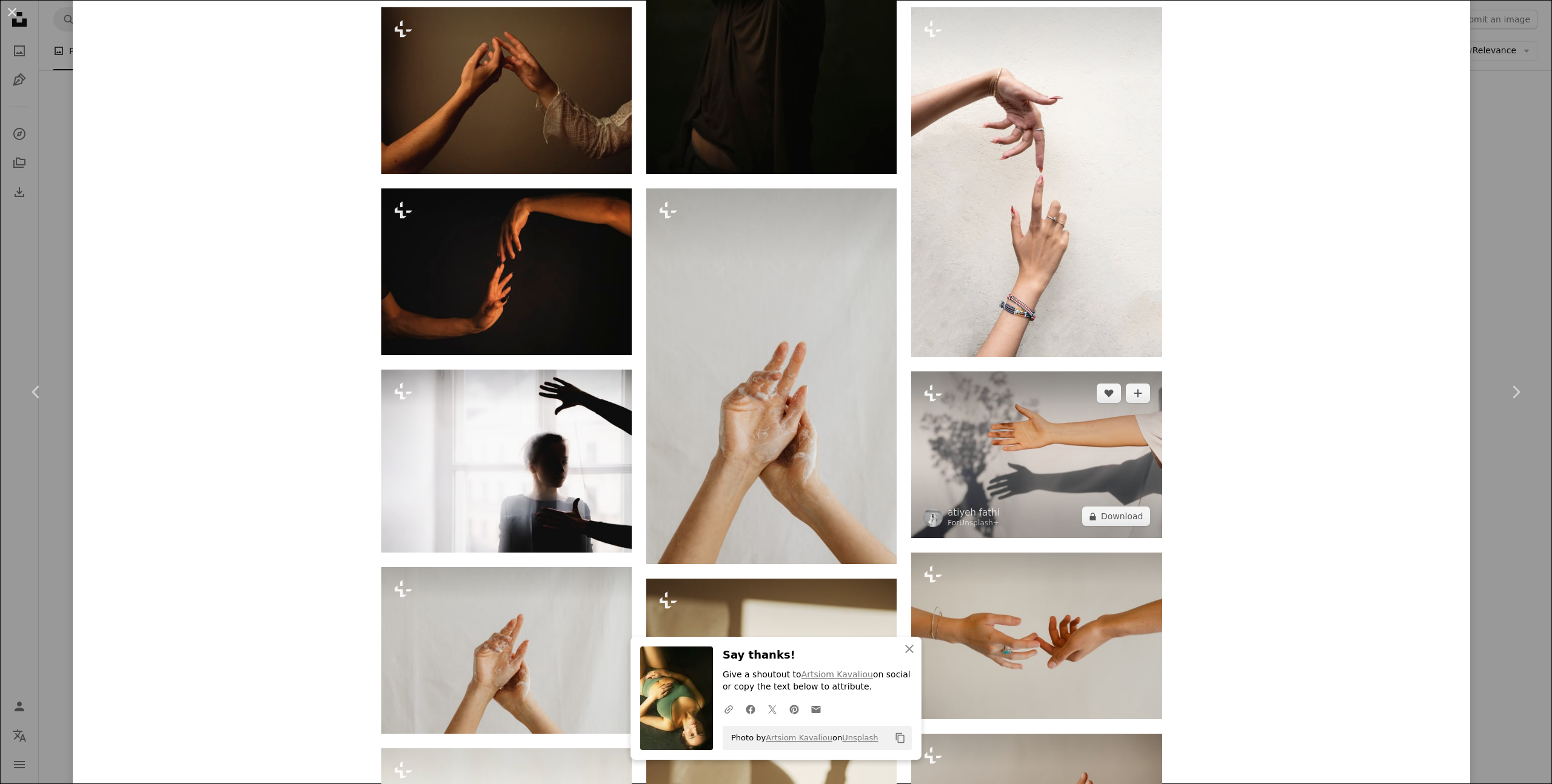
scroll to position [1556, 0]
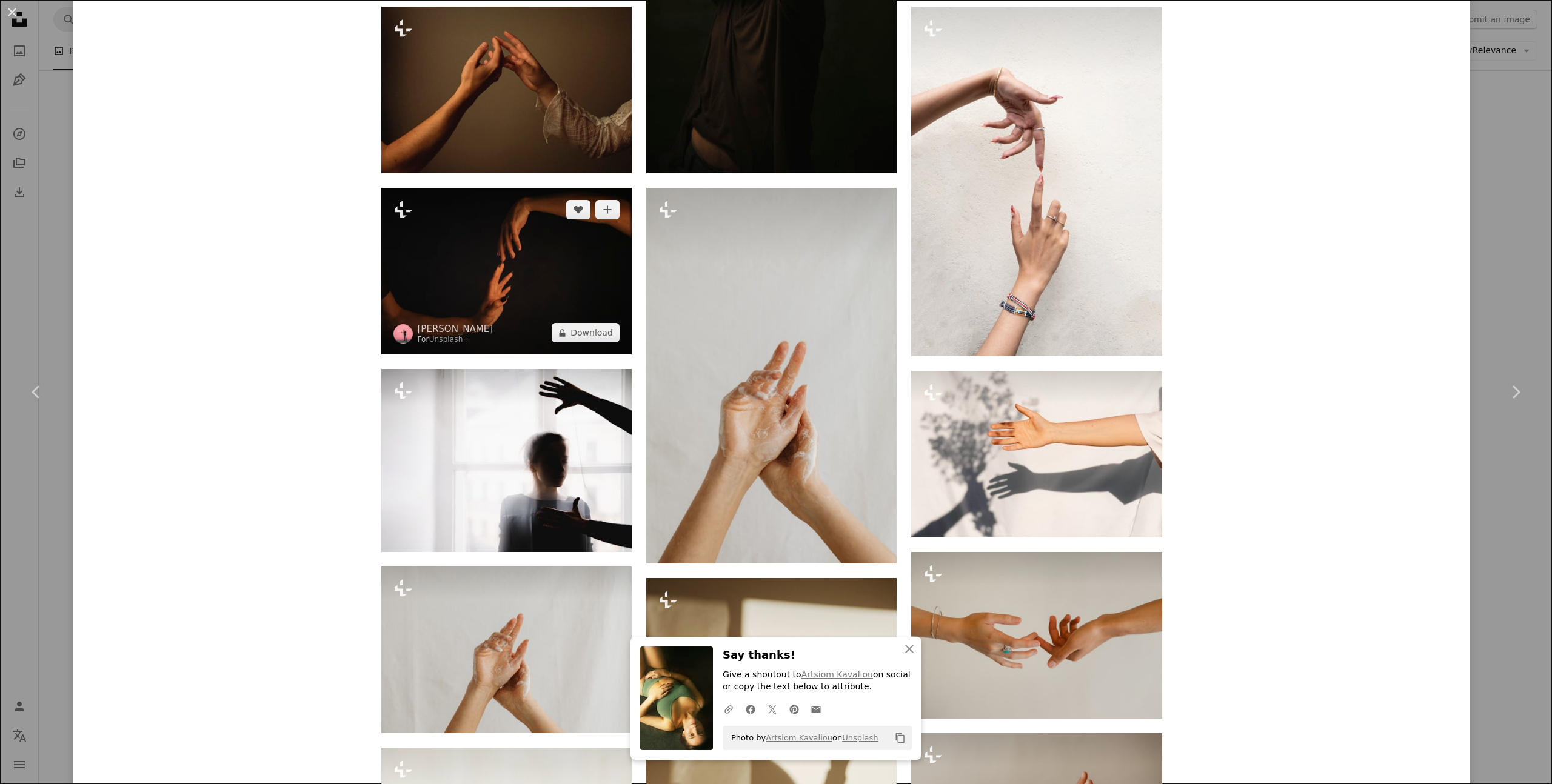
click at [597, 309] on img at bounding box center [506, 271] width 250 height 166
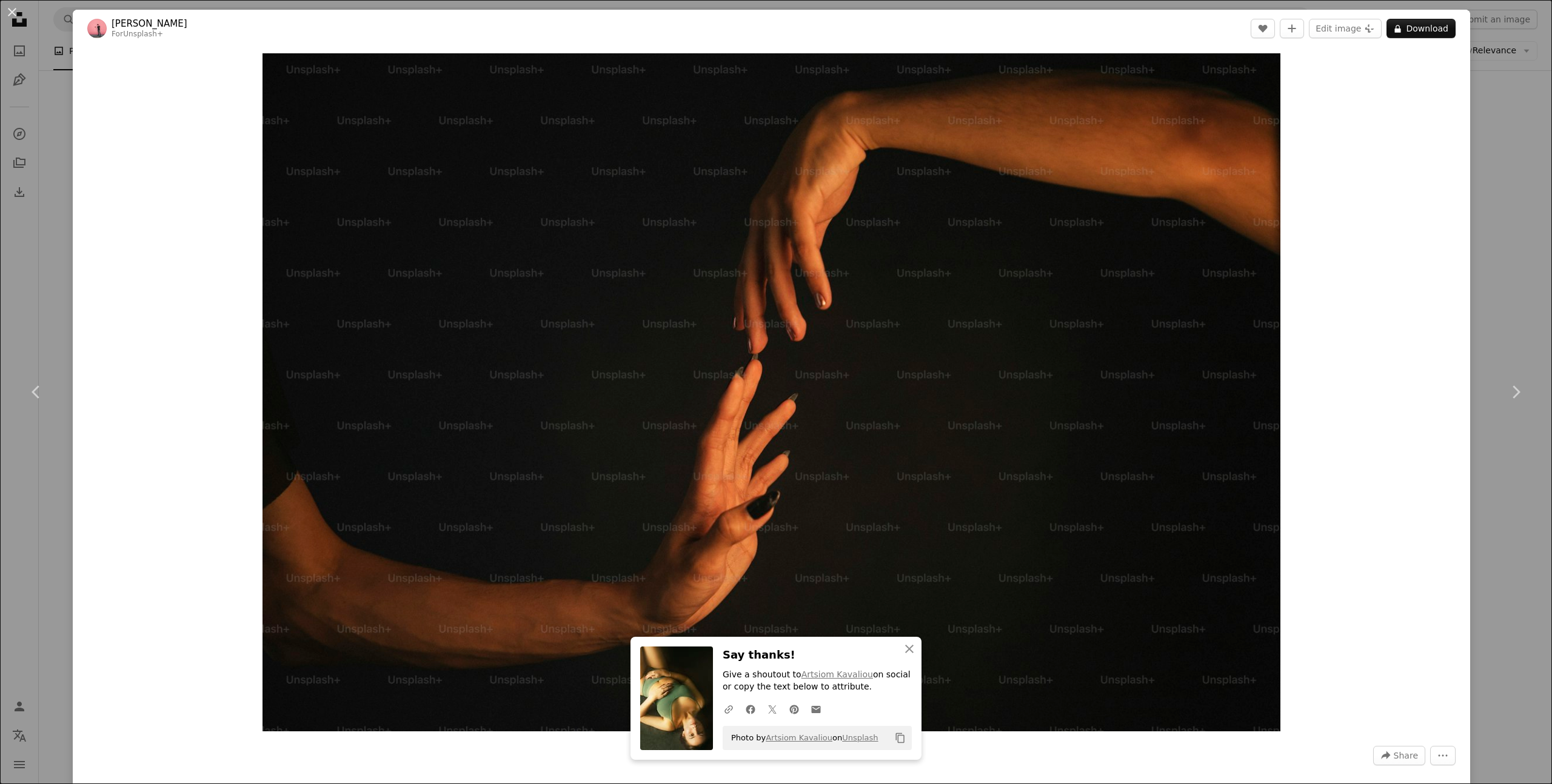
click at [1502, 201] on div "An X shape Chevron left Chevron right An X shape Close Say thanks! Give a shout…" at bounding box center [776, 392] width 1552 height 784
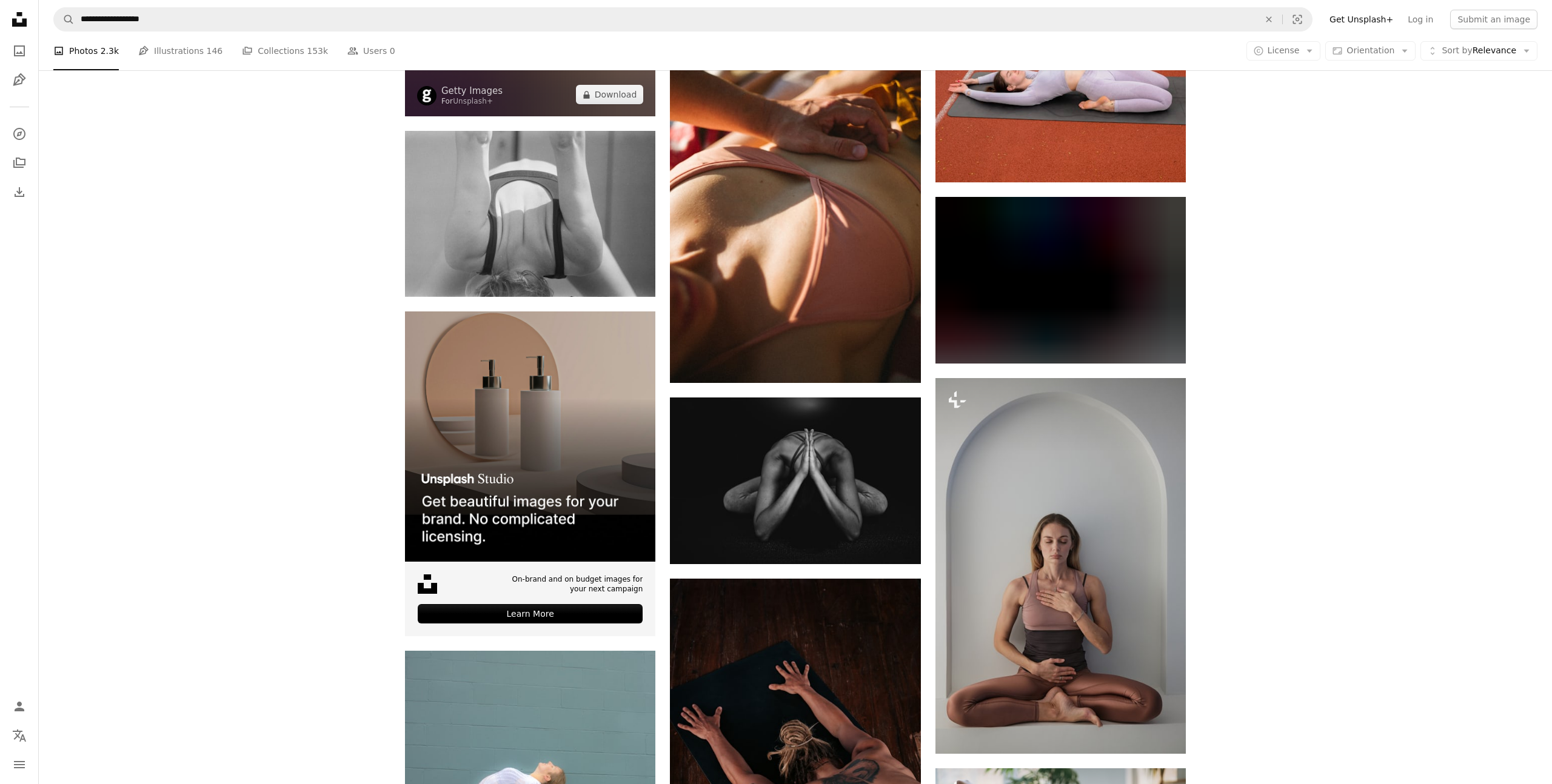
scroll to position [2706, 0]
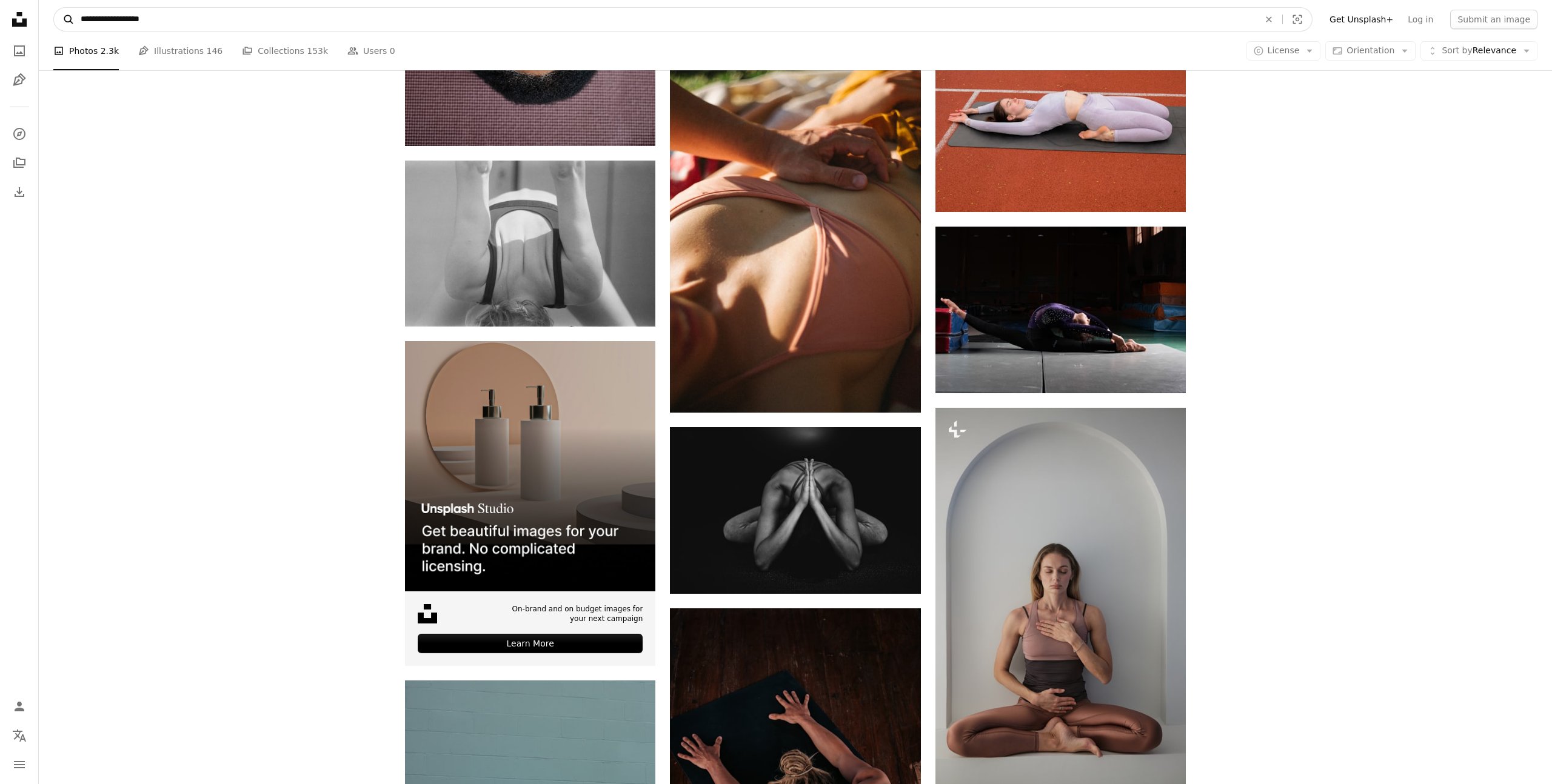
drag, startPoint x: 194, startPoint y: 21, endPoint x: 66, endPoint y: 16, distance: 128.1
click at [66, 16] on form "**********" at bounding box center [683, 19] width 1259 height 24
type input "**********"
click button "A magnifying glass" at bounding box center [64, 20] width 20 height 23
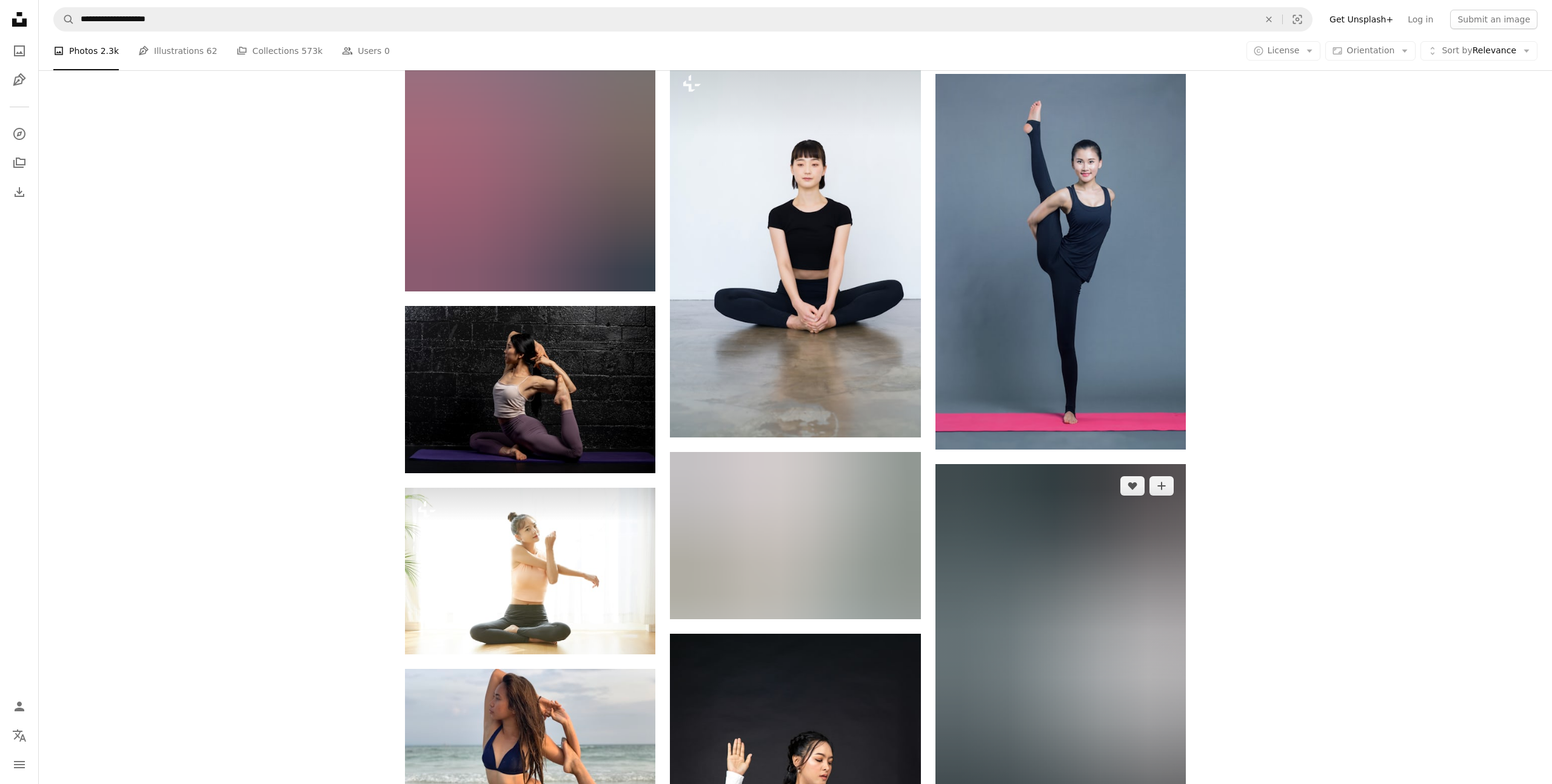
scroll to position [911, 0]
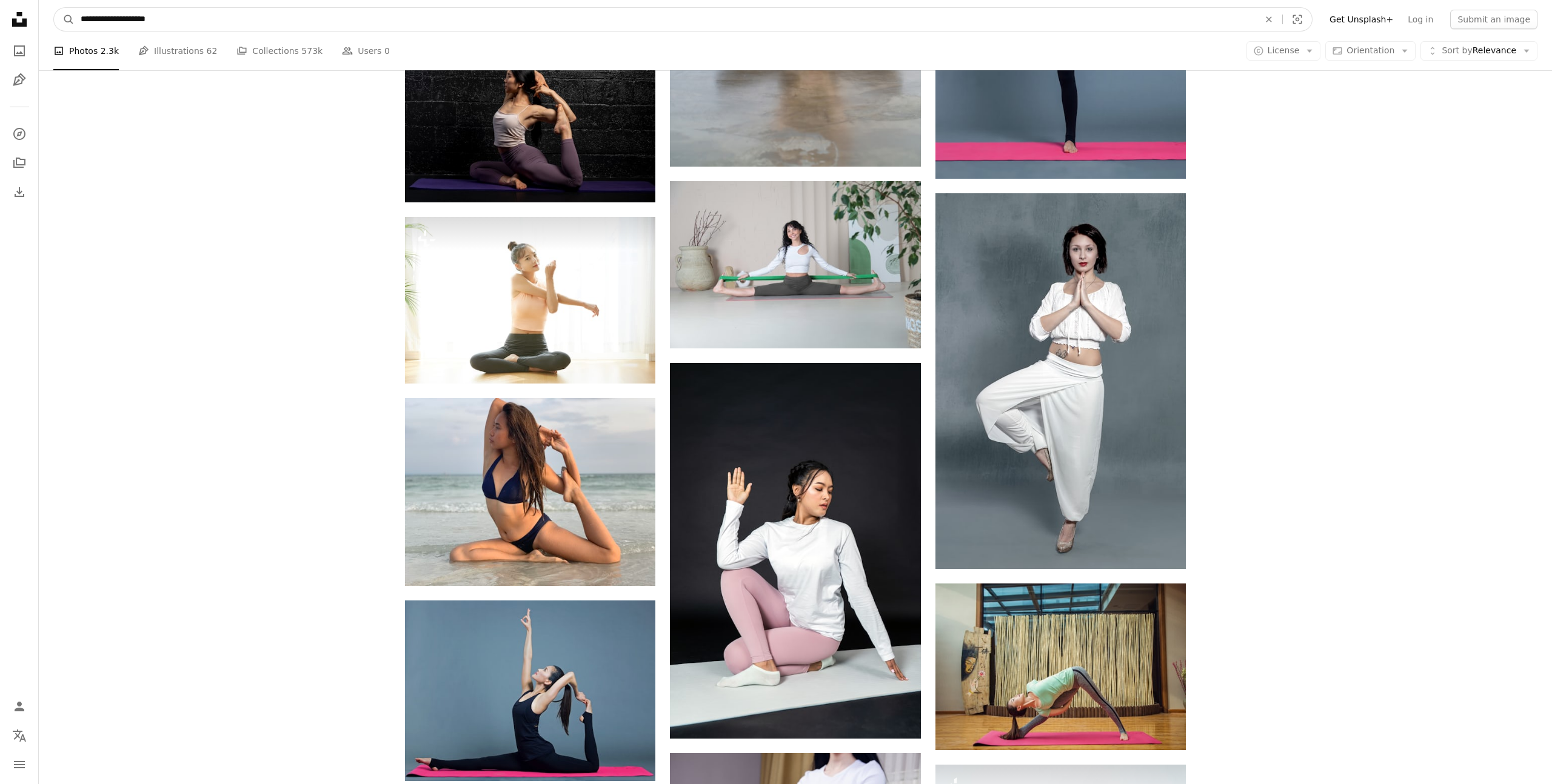
drag, startPoint x: 127, startPoint y: 18, endPoint x: 37, endPoint y: 15, distance: 90.0
click at [37, 15] on div "**********" at bounding box center [776, 655] width 1552 height 3132
type input "**********"
click button "A magnifying glass" at bounding box center [64, 20] width 20 height 23
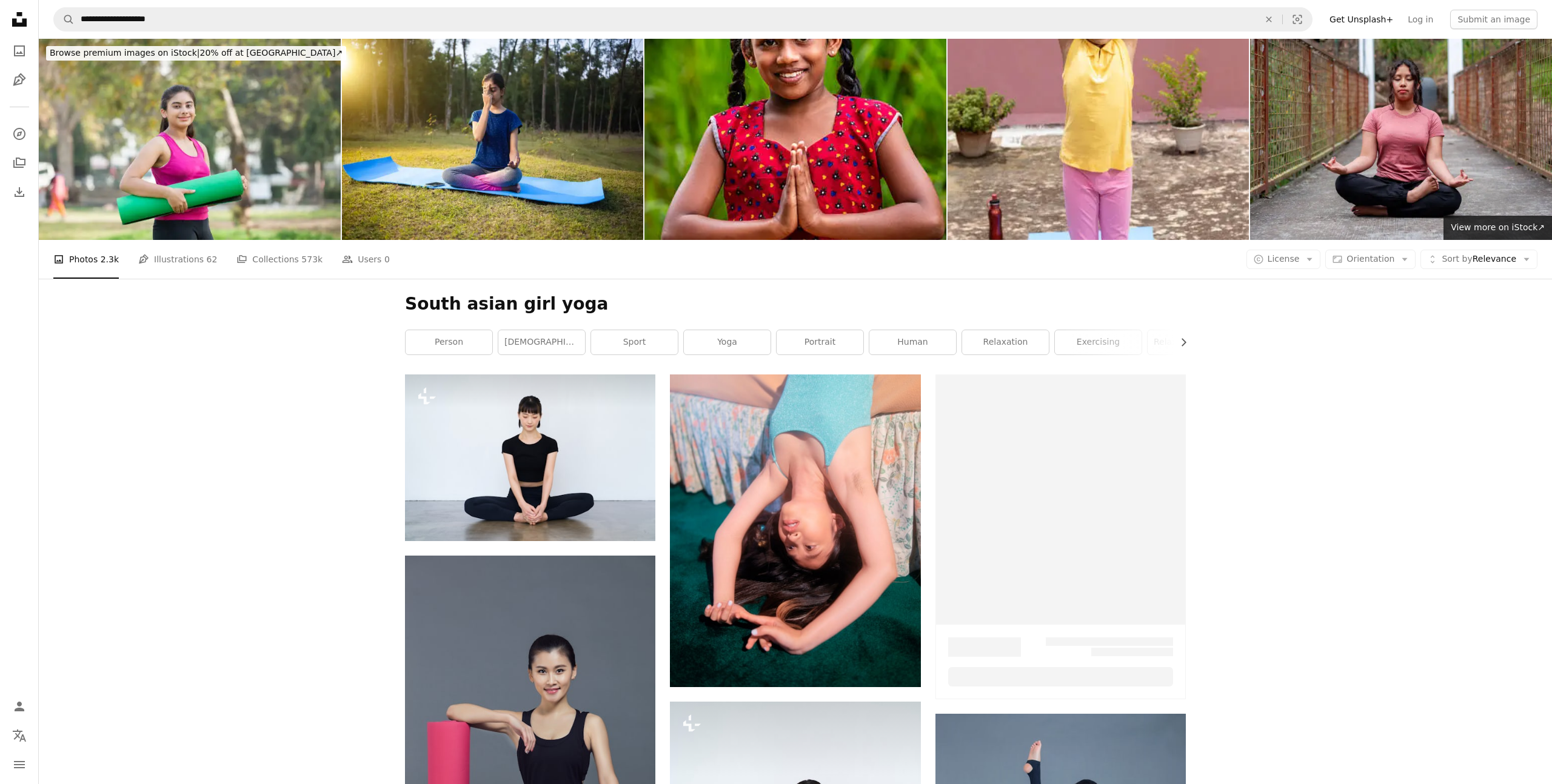
scroll to position [911, 0]
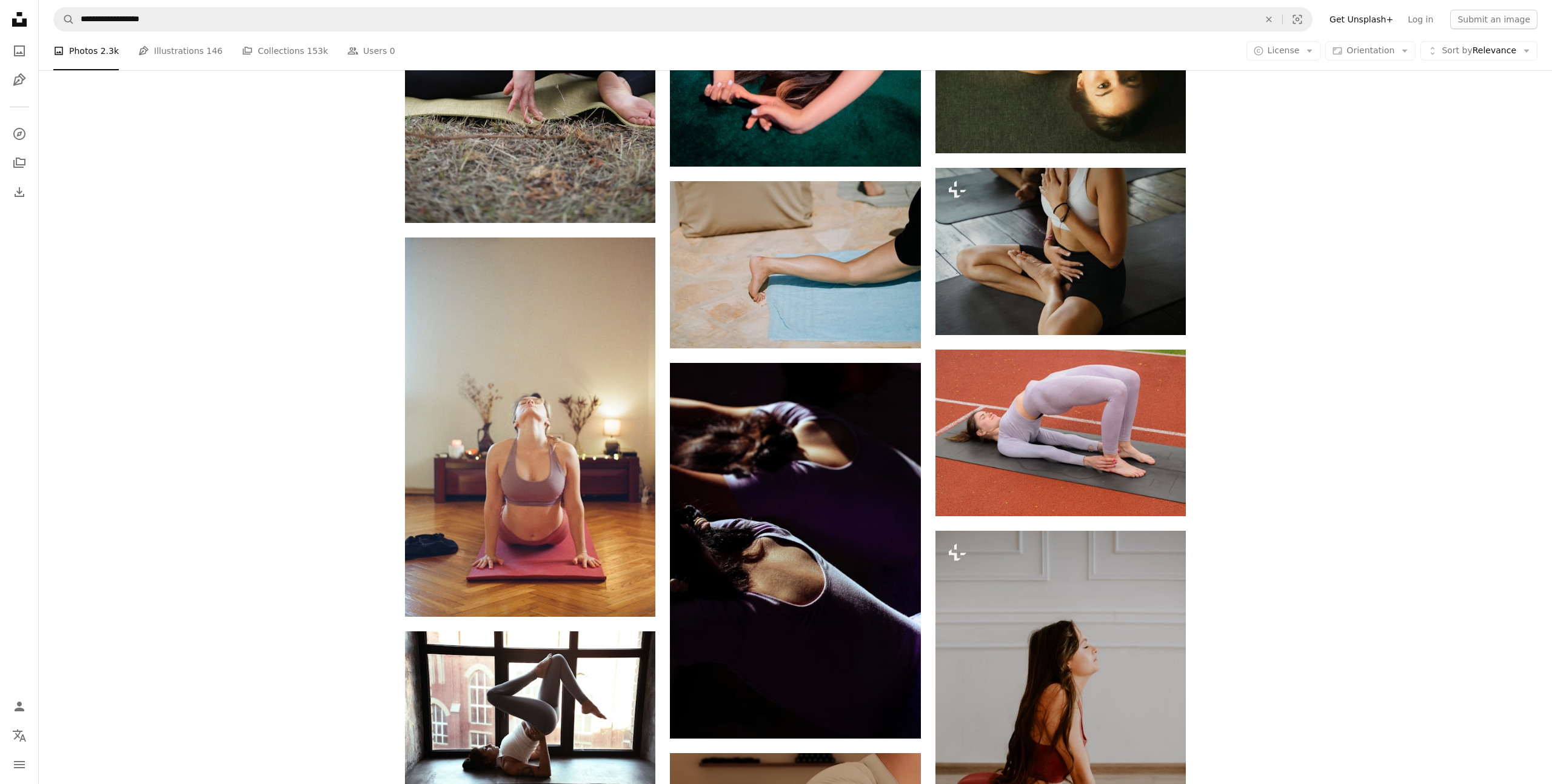
scroll to position [2706, 0]
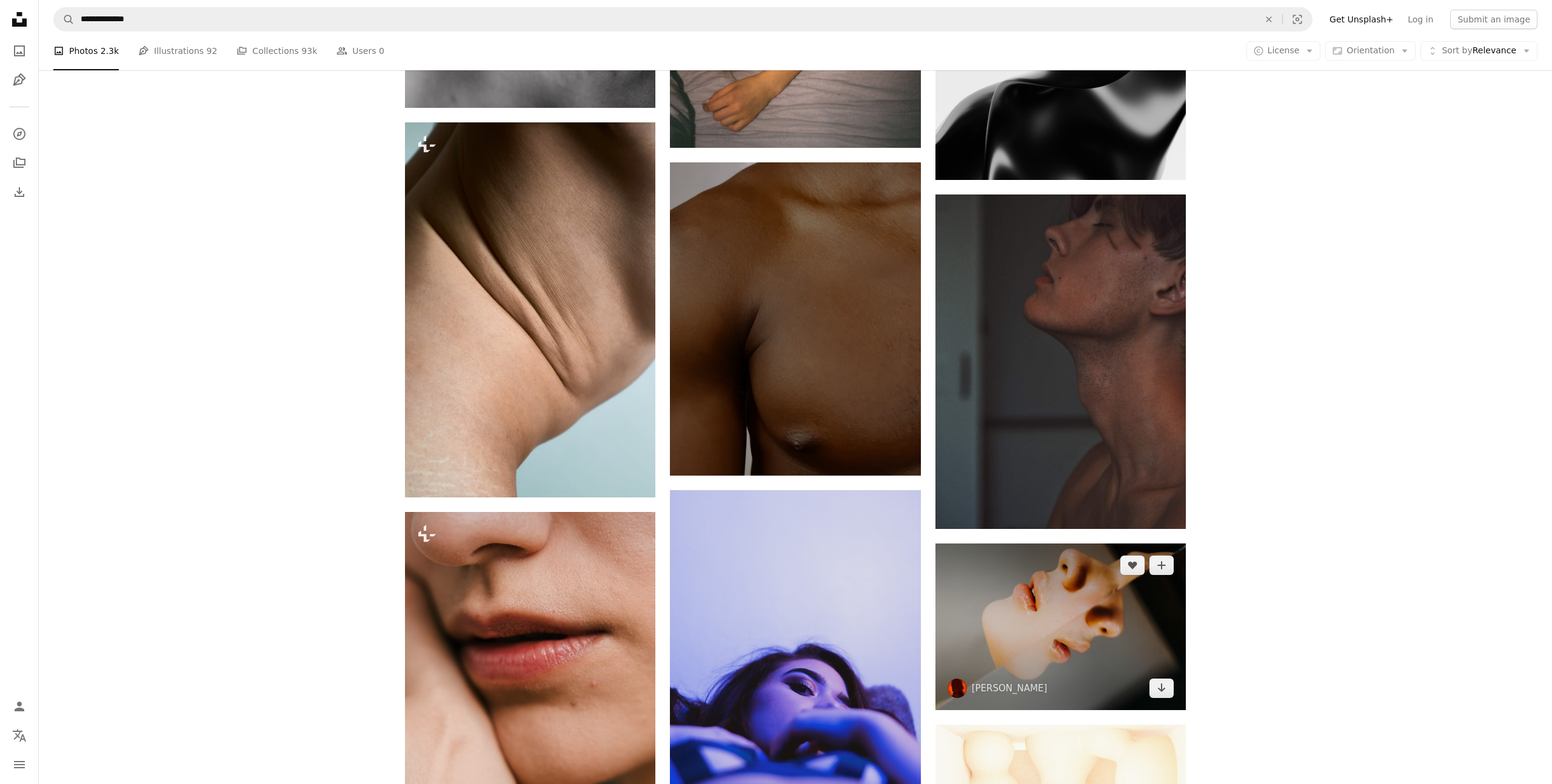
scroll to position [10292, 0]
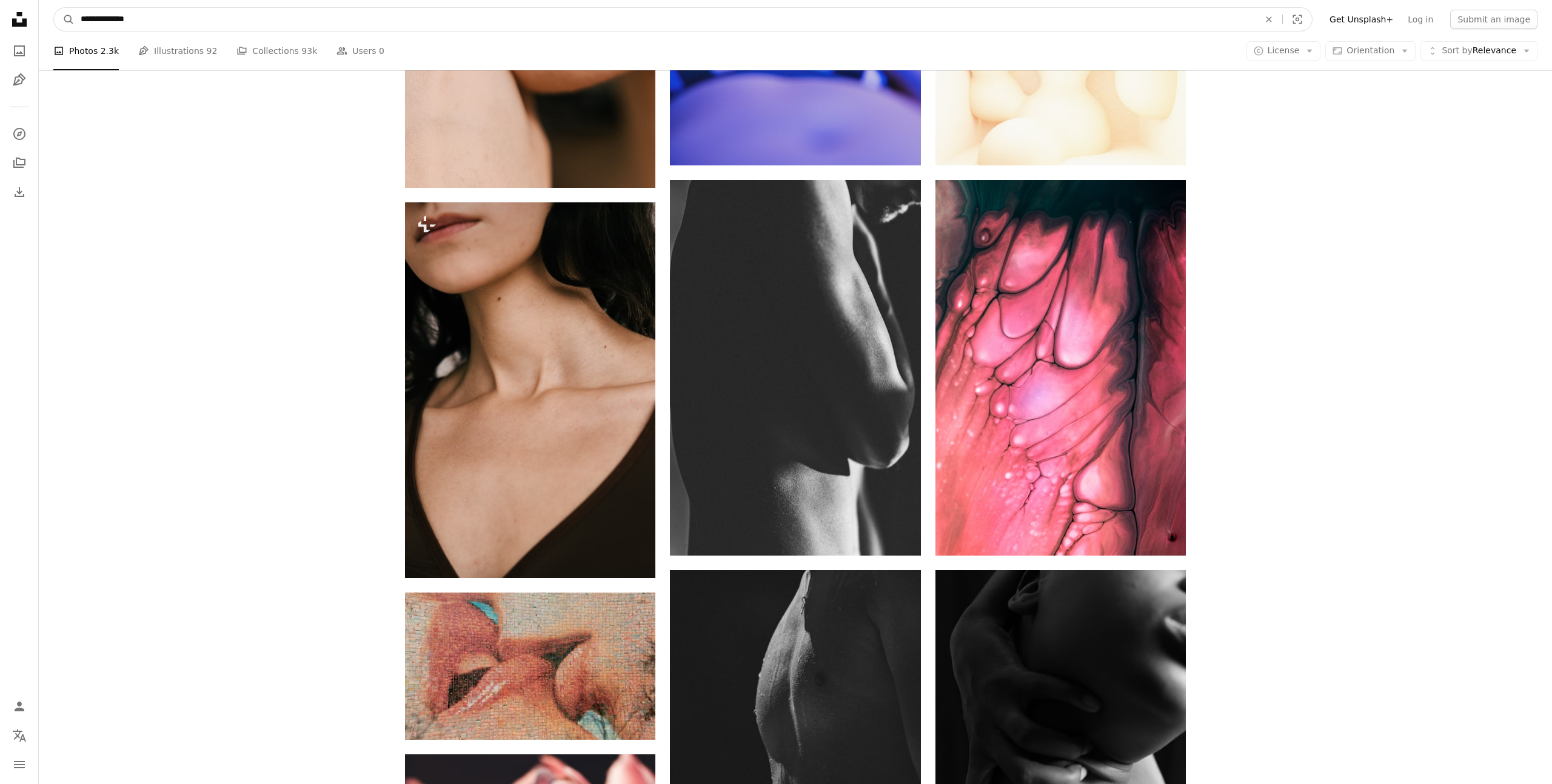
click at [170, 11] on input "**********" at bounding box center [664, 20] width 1180 height 23
click at [167, 25] on input "**********" at bounding box center [664, 20] width 1180 height 23
drag, startPoint x: 64, startPoint y: 23, endPoint x: 0, endPoint y: 21, distance: 64.0
click at [0, 21] on div "**********" at bounding box center [776, 304] width 1552 height 21191
type input "**********"
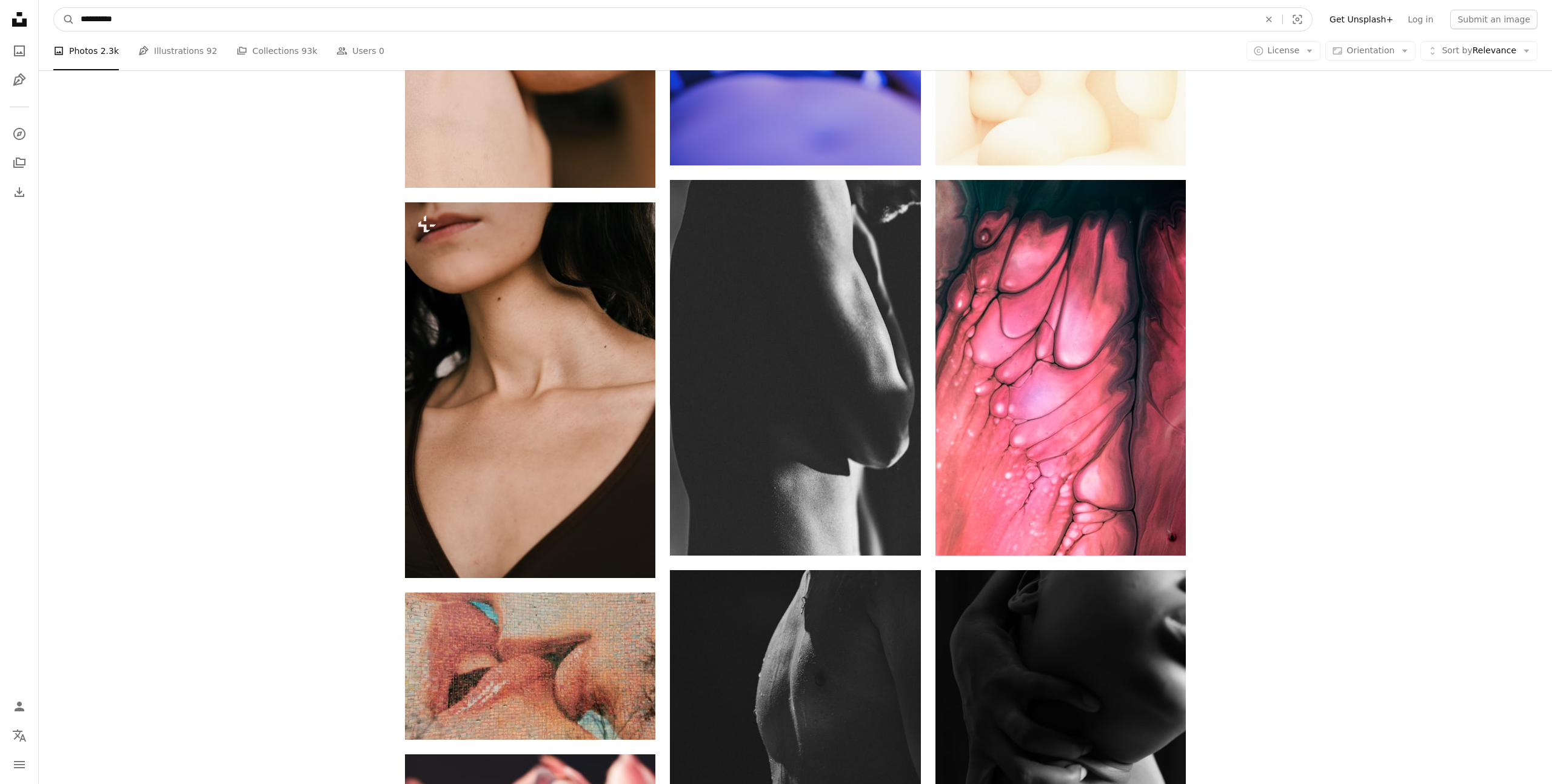
click button "A magnifying glass" at bounding box center [64, 20] width 20 height 23
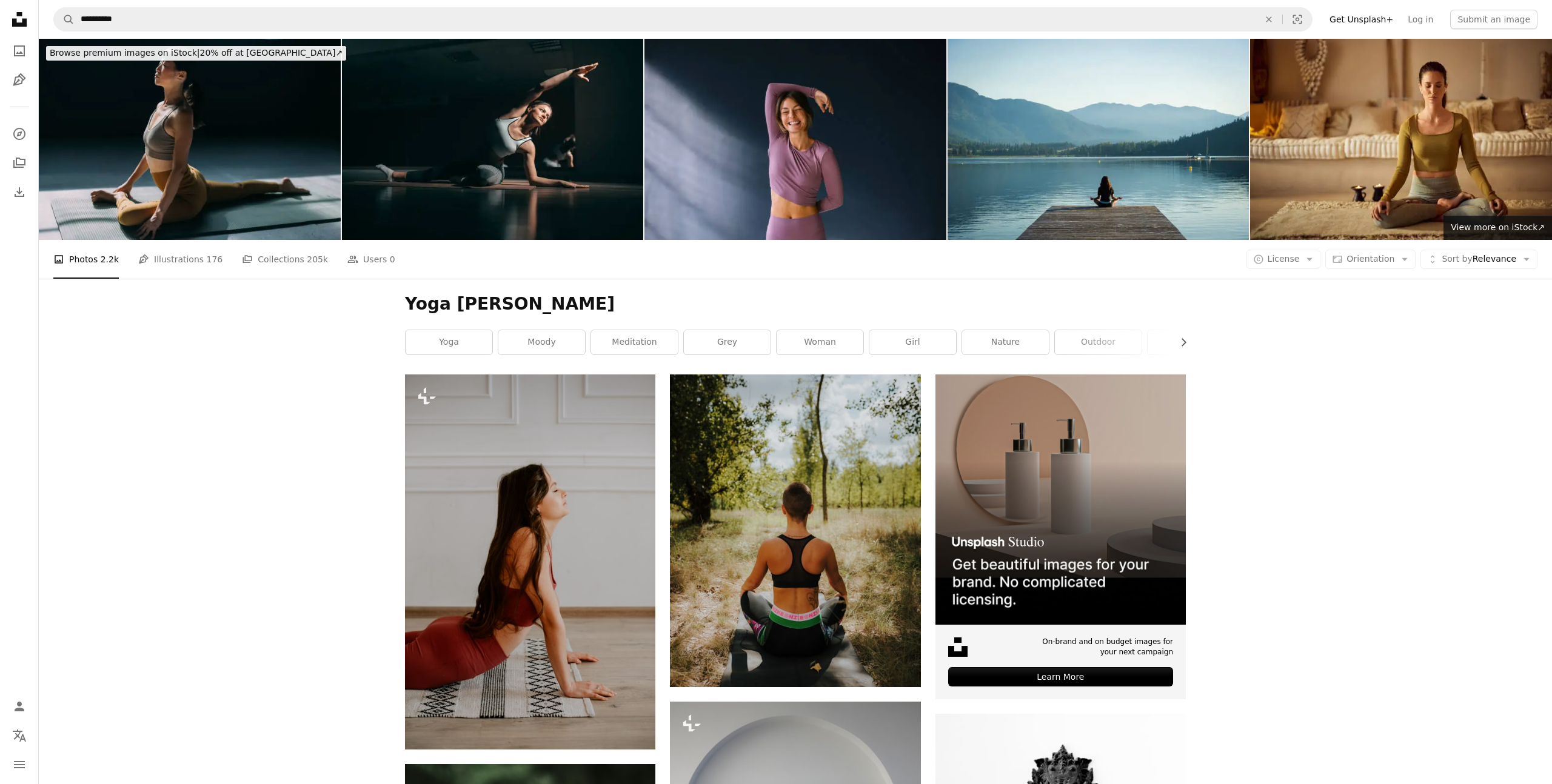
click at [207, 85] on img at bounding box center [189, 139] width 301 height 201
